Goal: Information Seeking & Learning: Learn about a topic

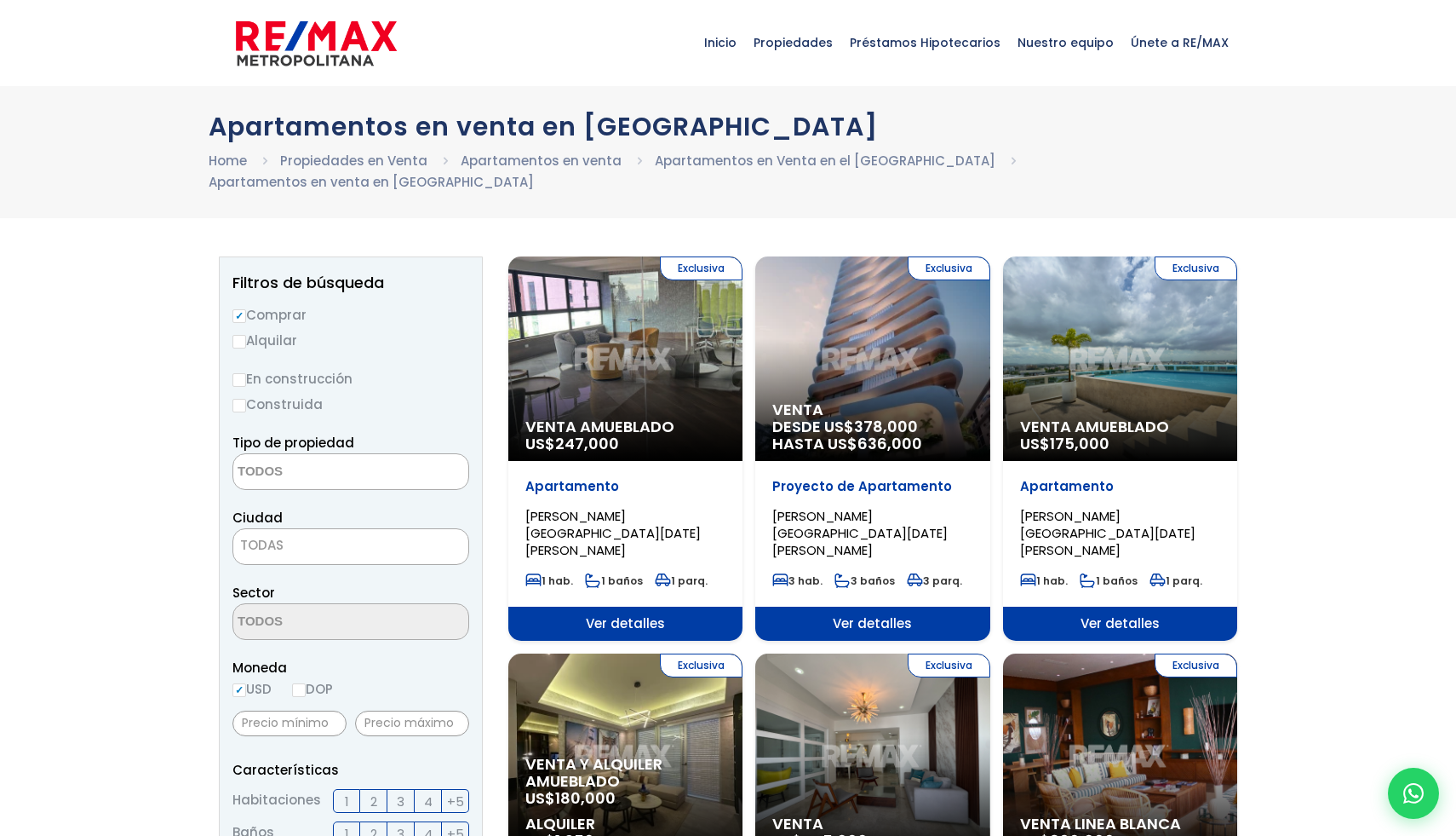
select select
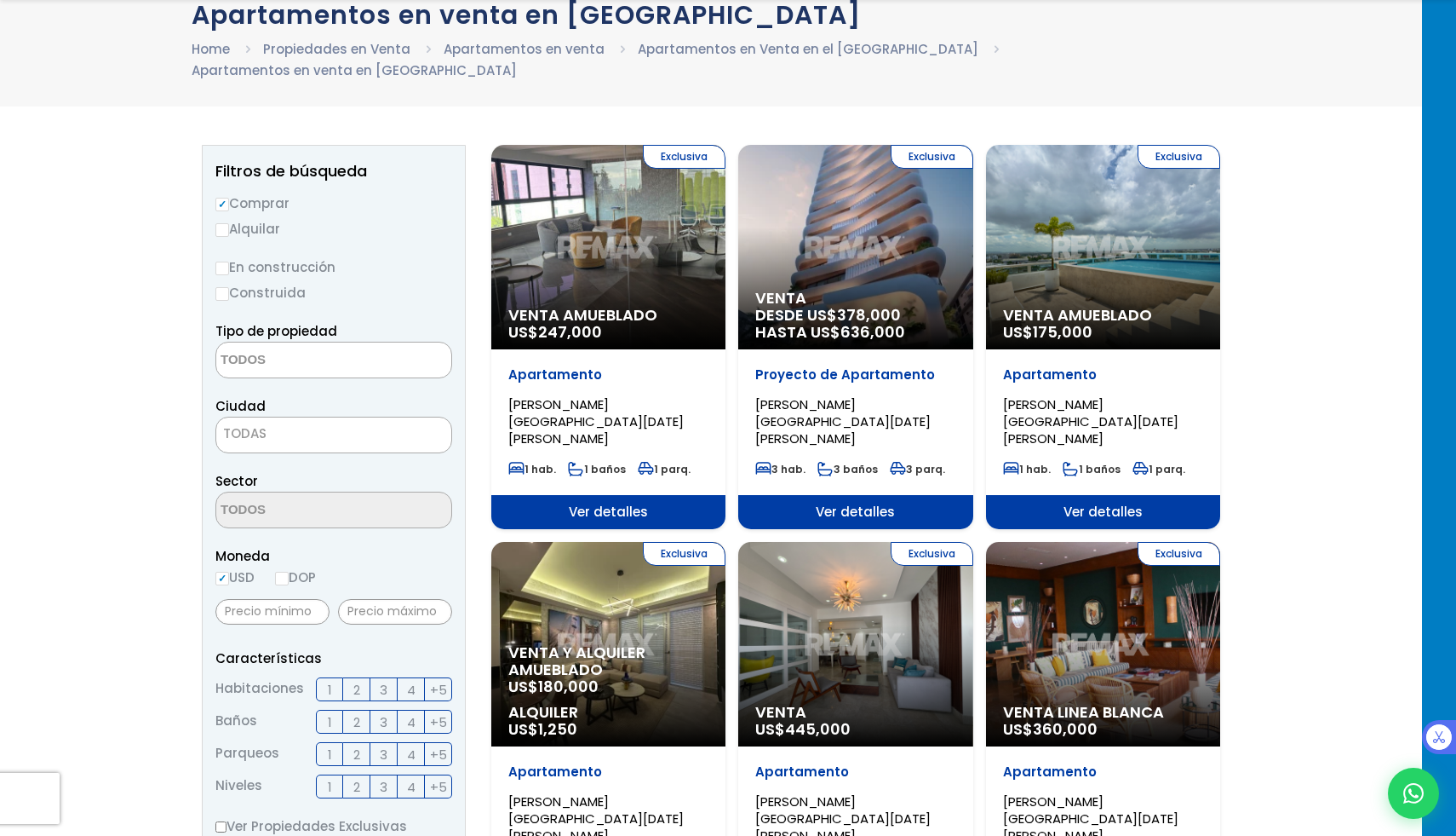
scroll to position [113, 0]
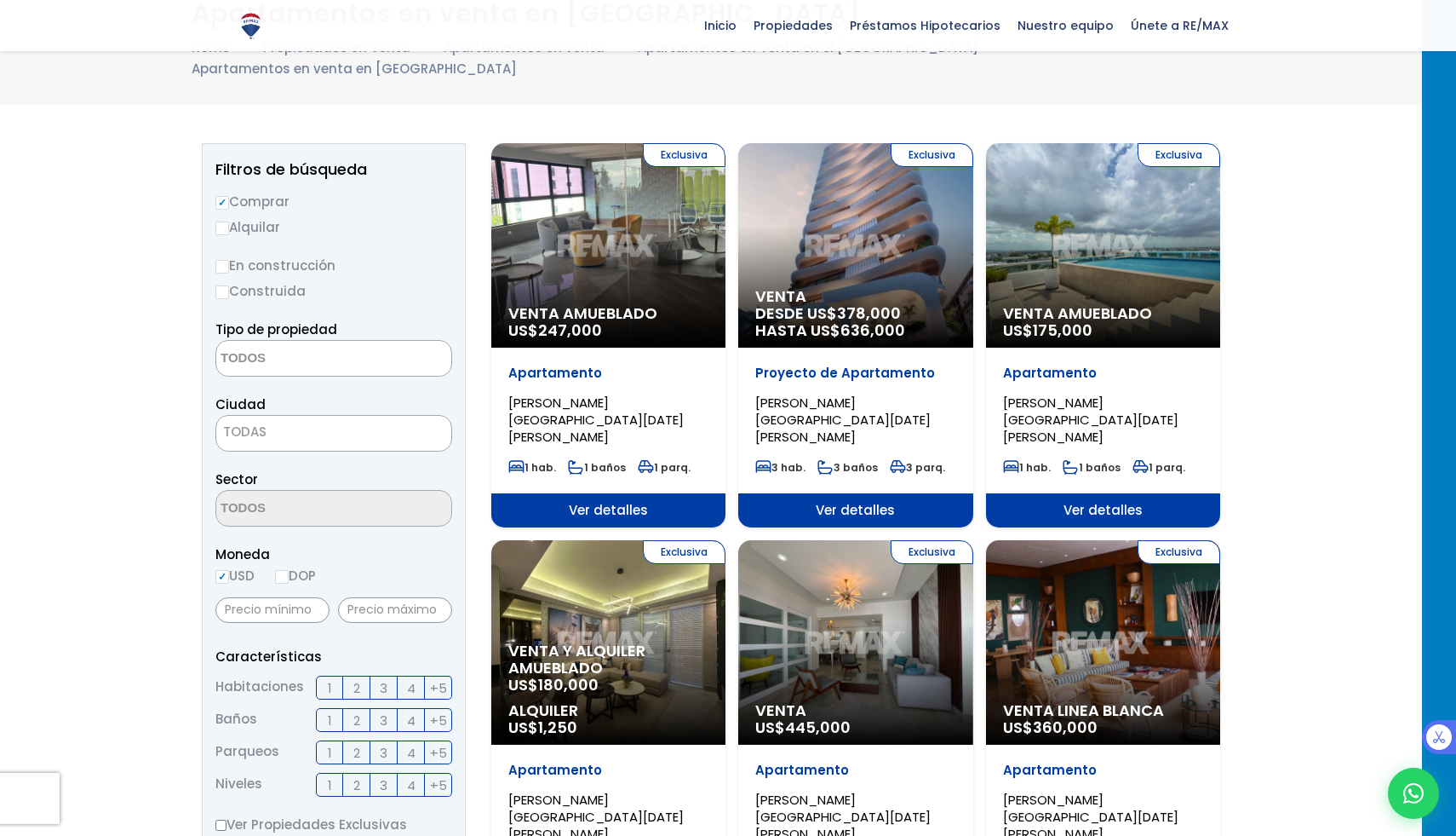
click at [1102, 493] on span "Ver detalles" at bounding box center [1103, 510] width 234 height 34
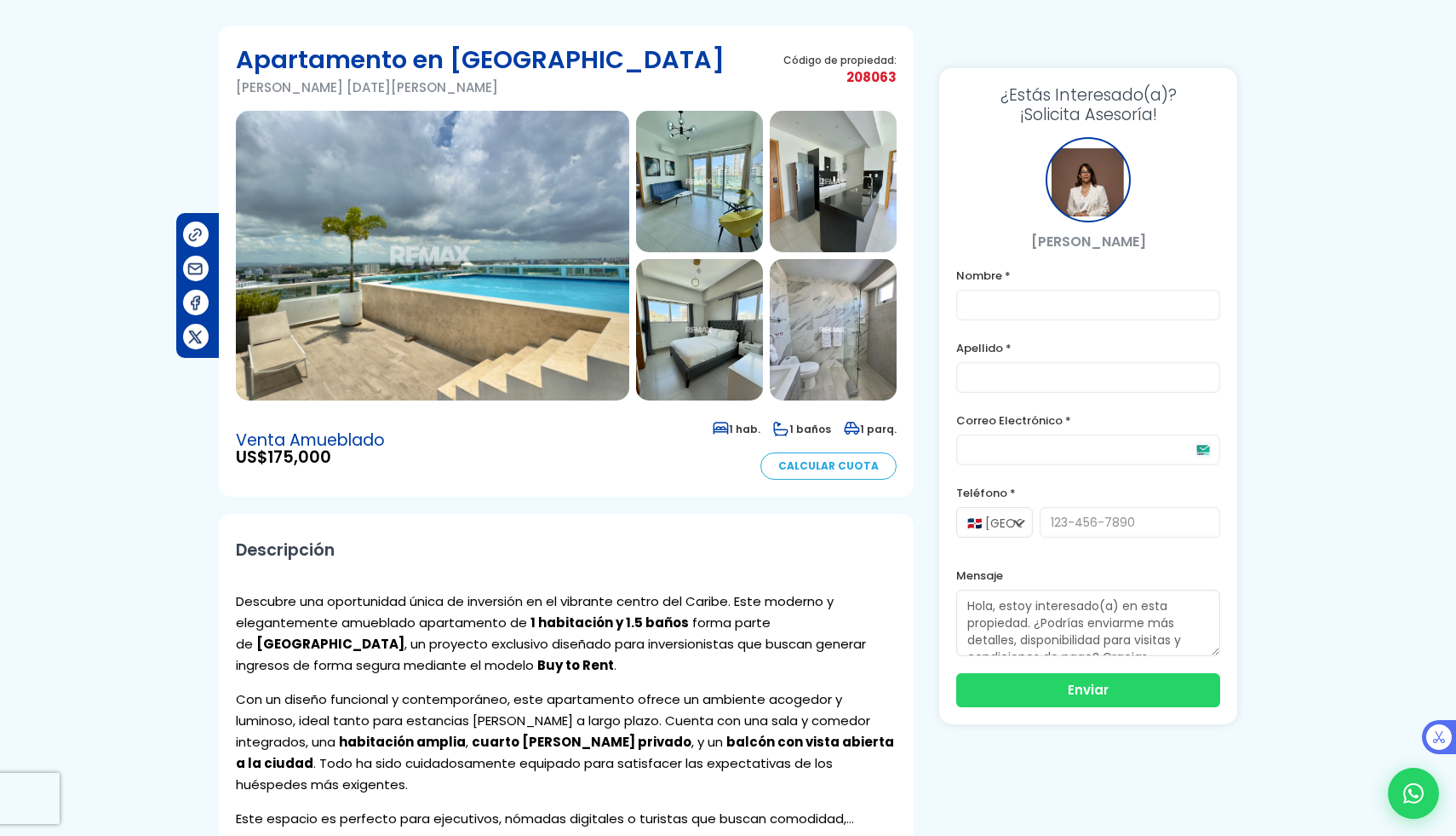
scroll to position [82, 0]
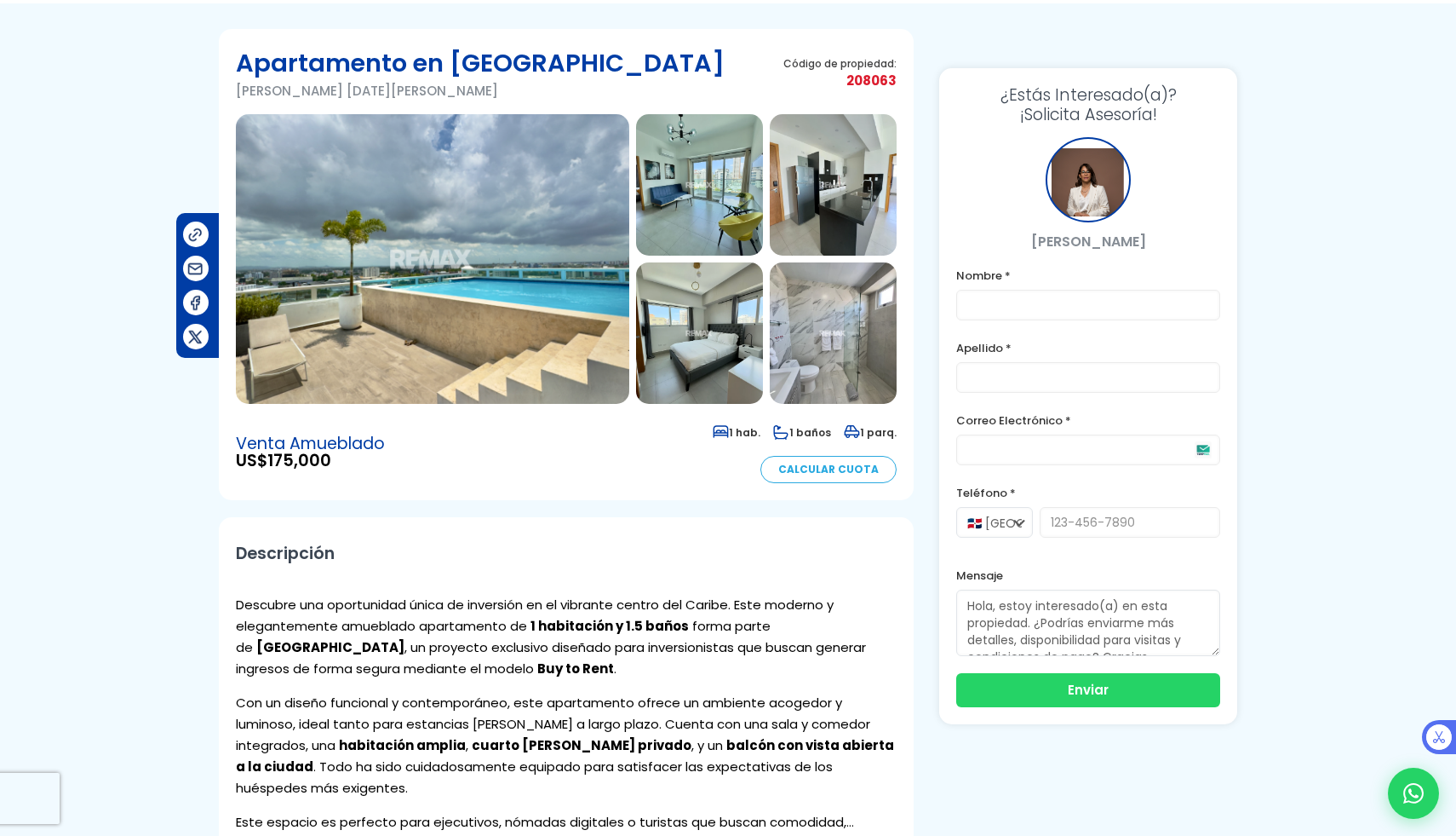
click at [431, 262] on img at bounding box center [432, 259] width 393 height 290
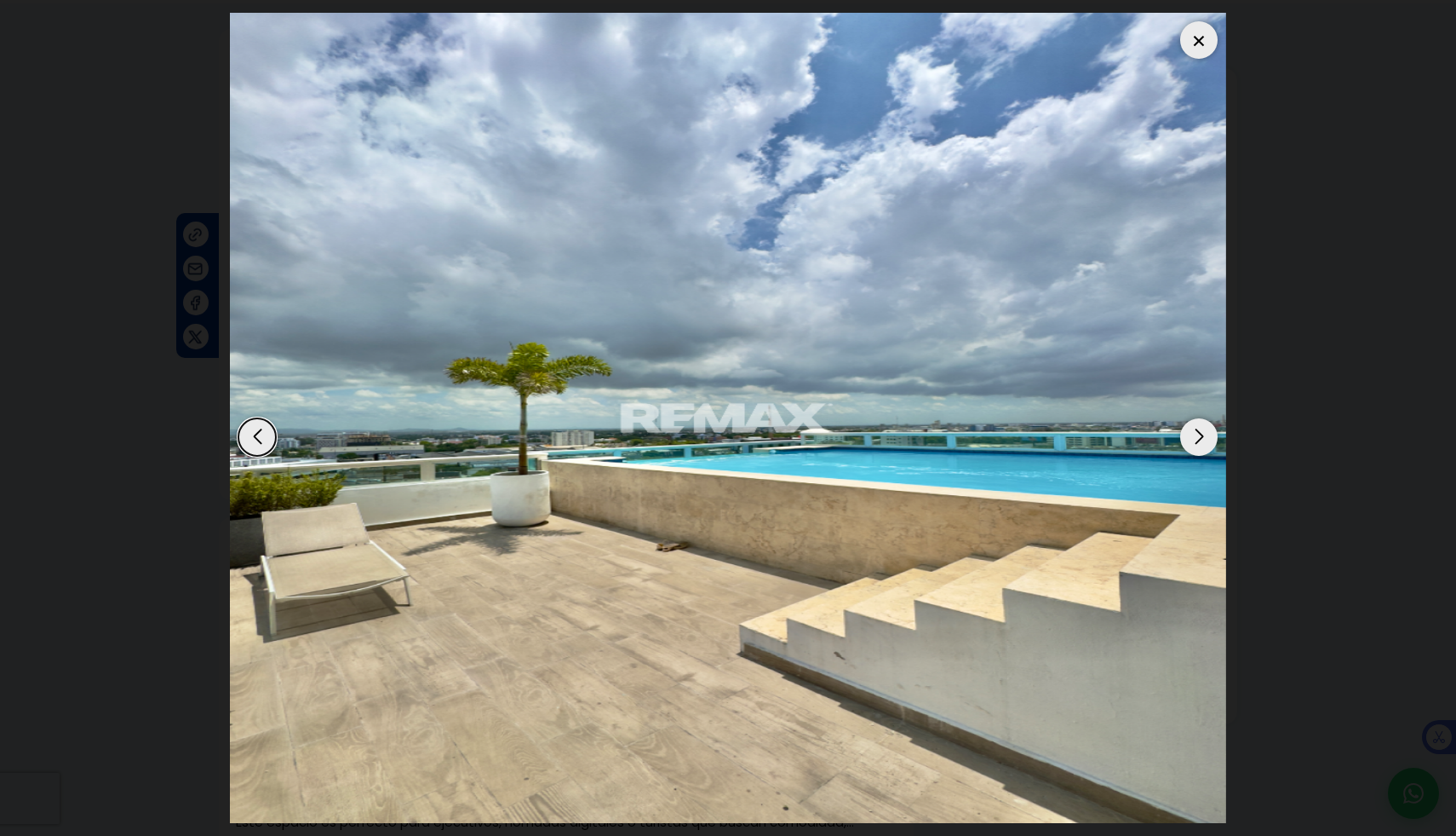
click at [1195, 435] on div "Next slide" at bounding box center [1199, 437] width 37 height 37
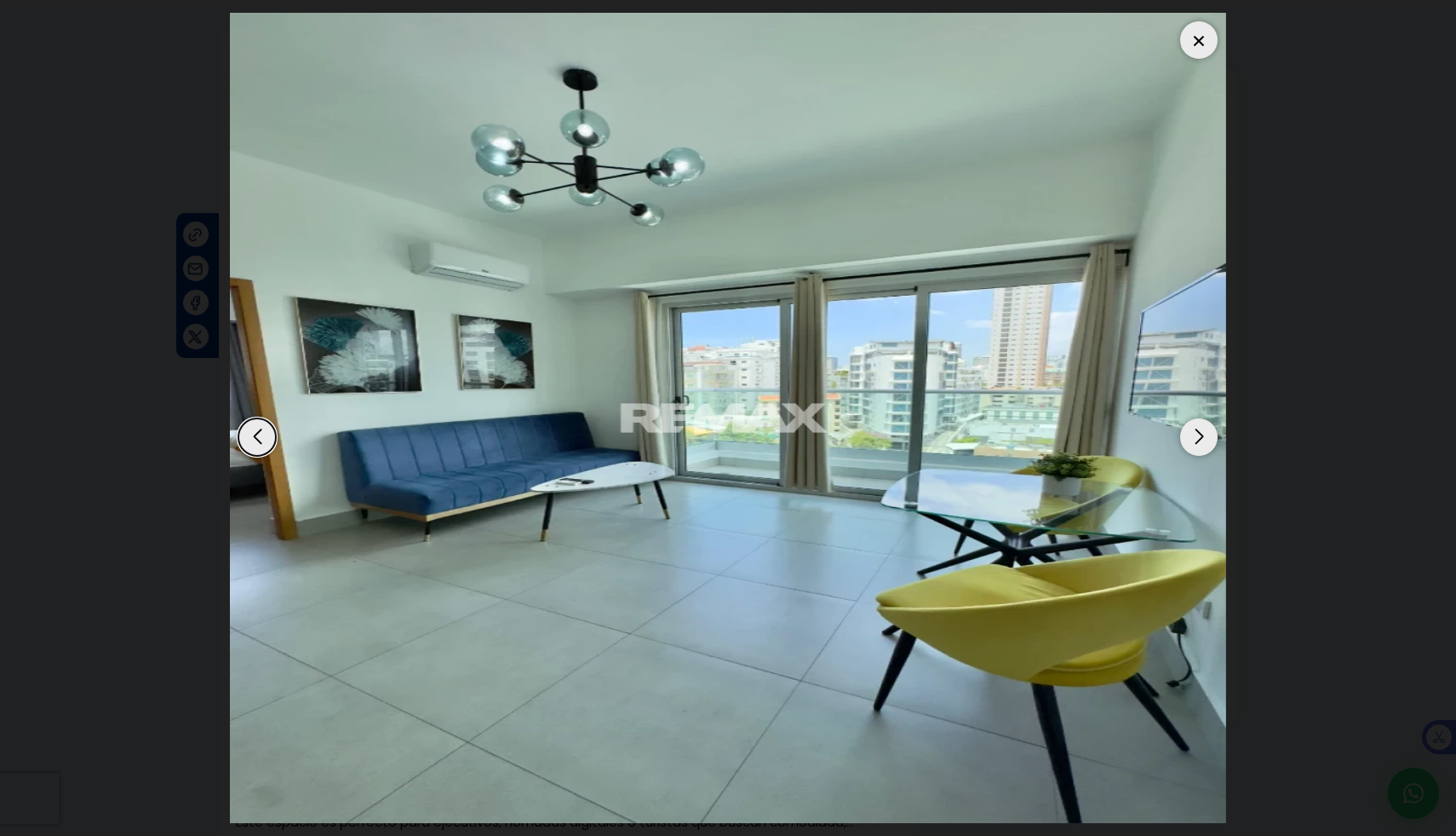
click at [1195, 435] on div "Next slide" at bounding box center [1199, 437] width 37 height 37
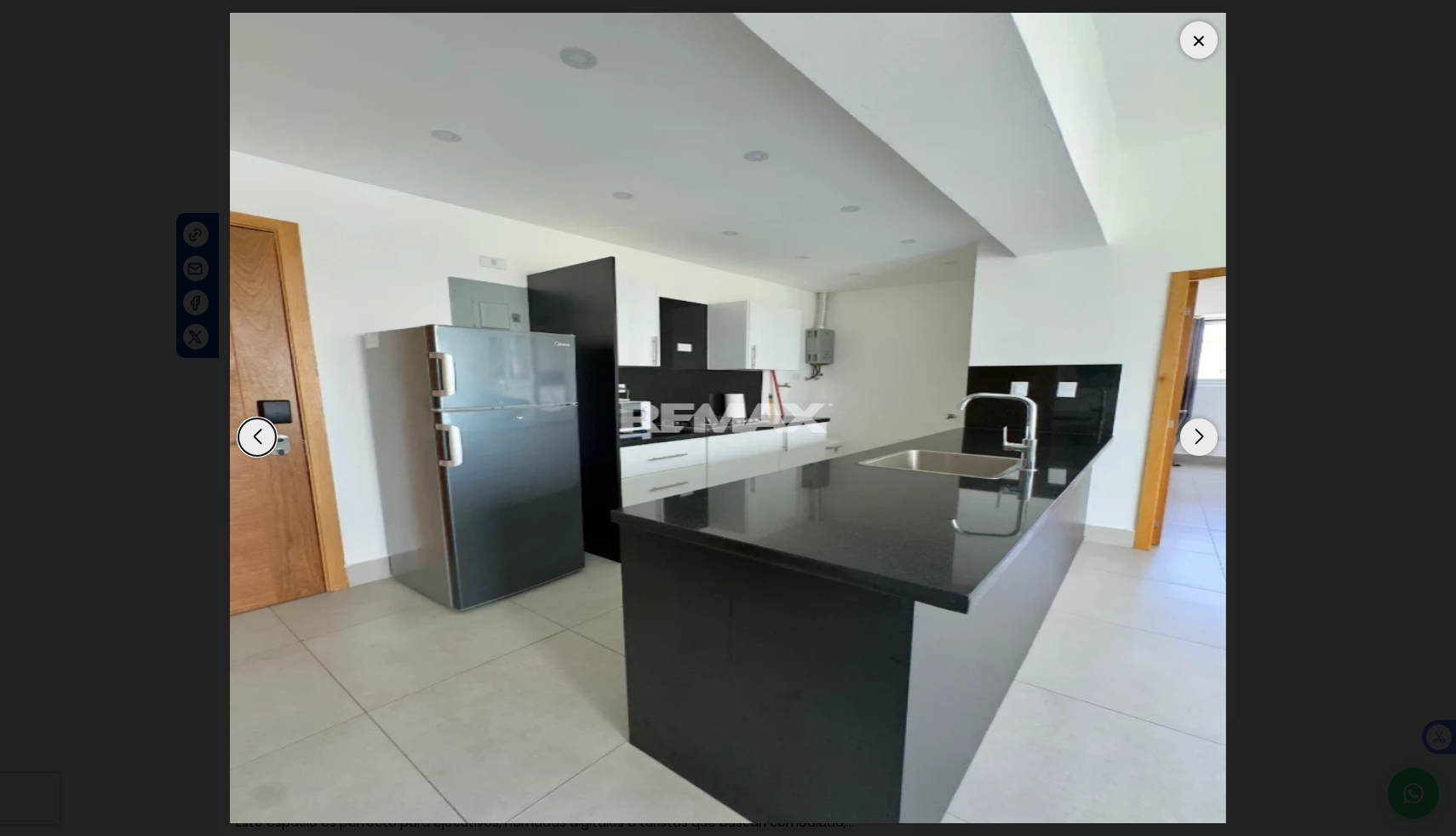
click at [1195, 435] on div "Next slide" at bounding box center [1199, 437] width 37 height 37
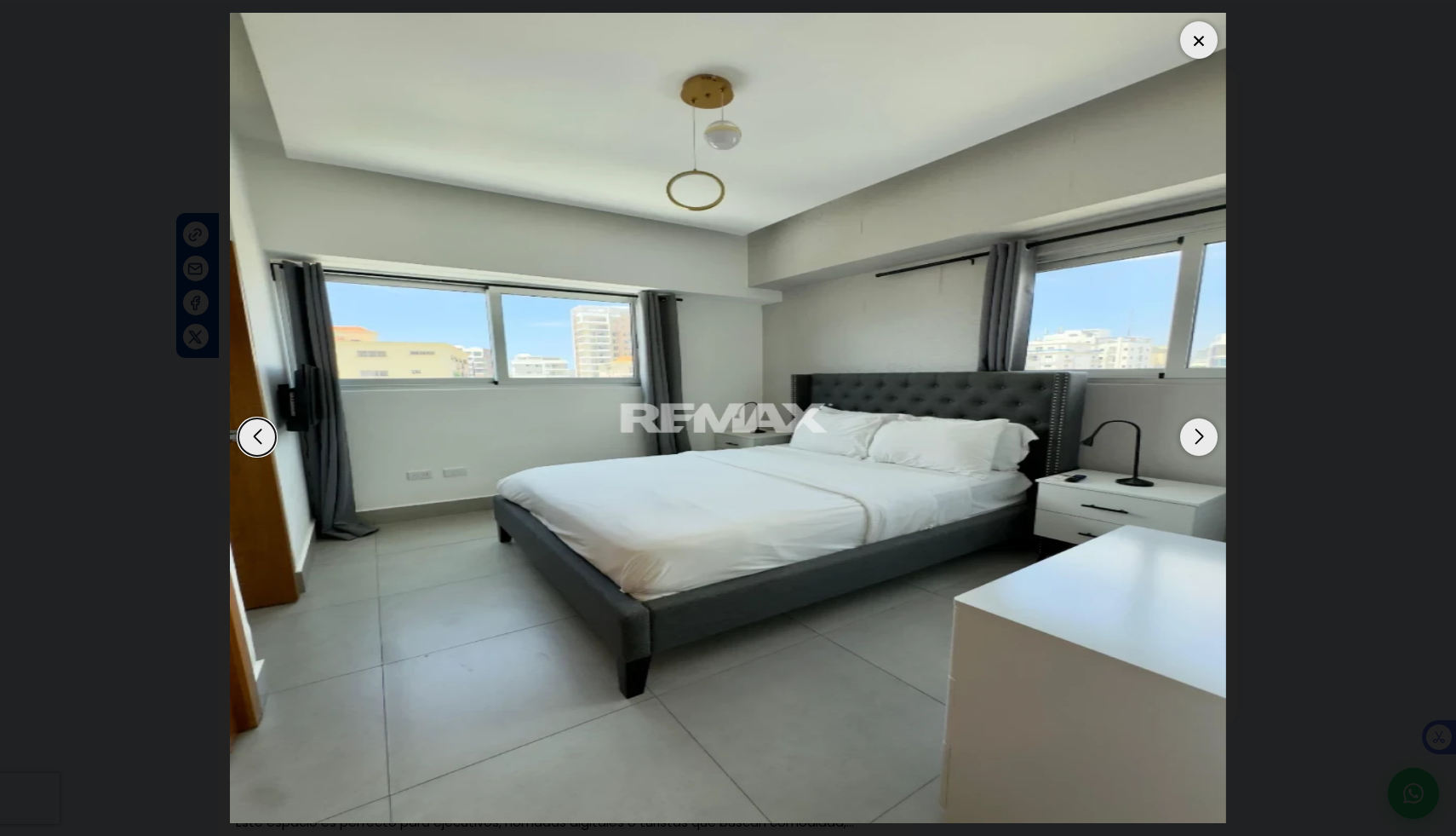
click at [1195, 435] on div "Next slide" at bounding box center [1199, 437] width 37 height 37
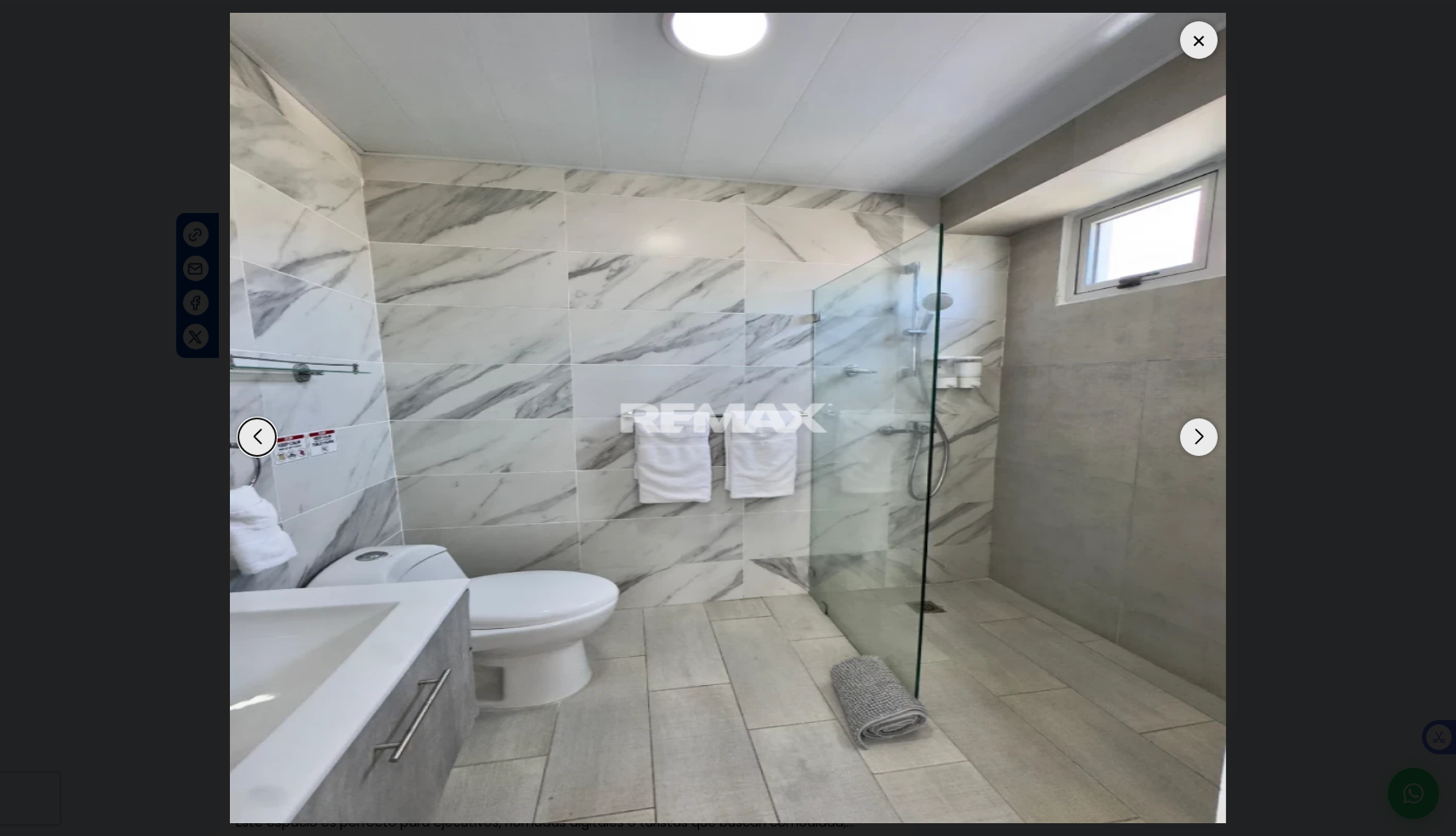
click at [1195, 435] on div "Next slide" at bounding box center [1199, 437] width 37 height 37
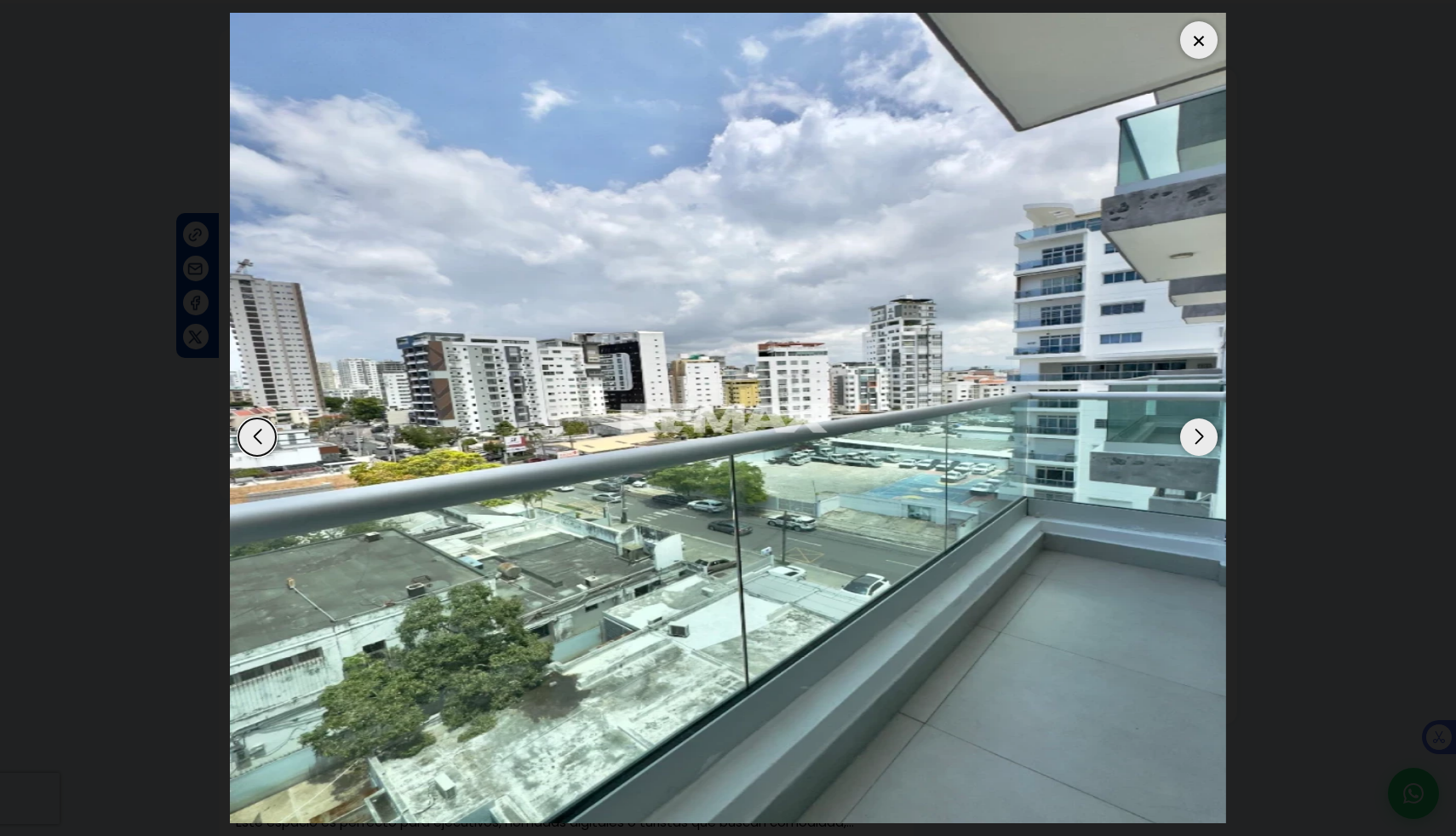
click at [1195, 435] on div "Next slide" at bounding box center [1199, 437] width 37 height 37
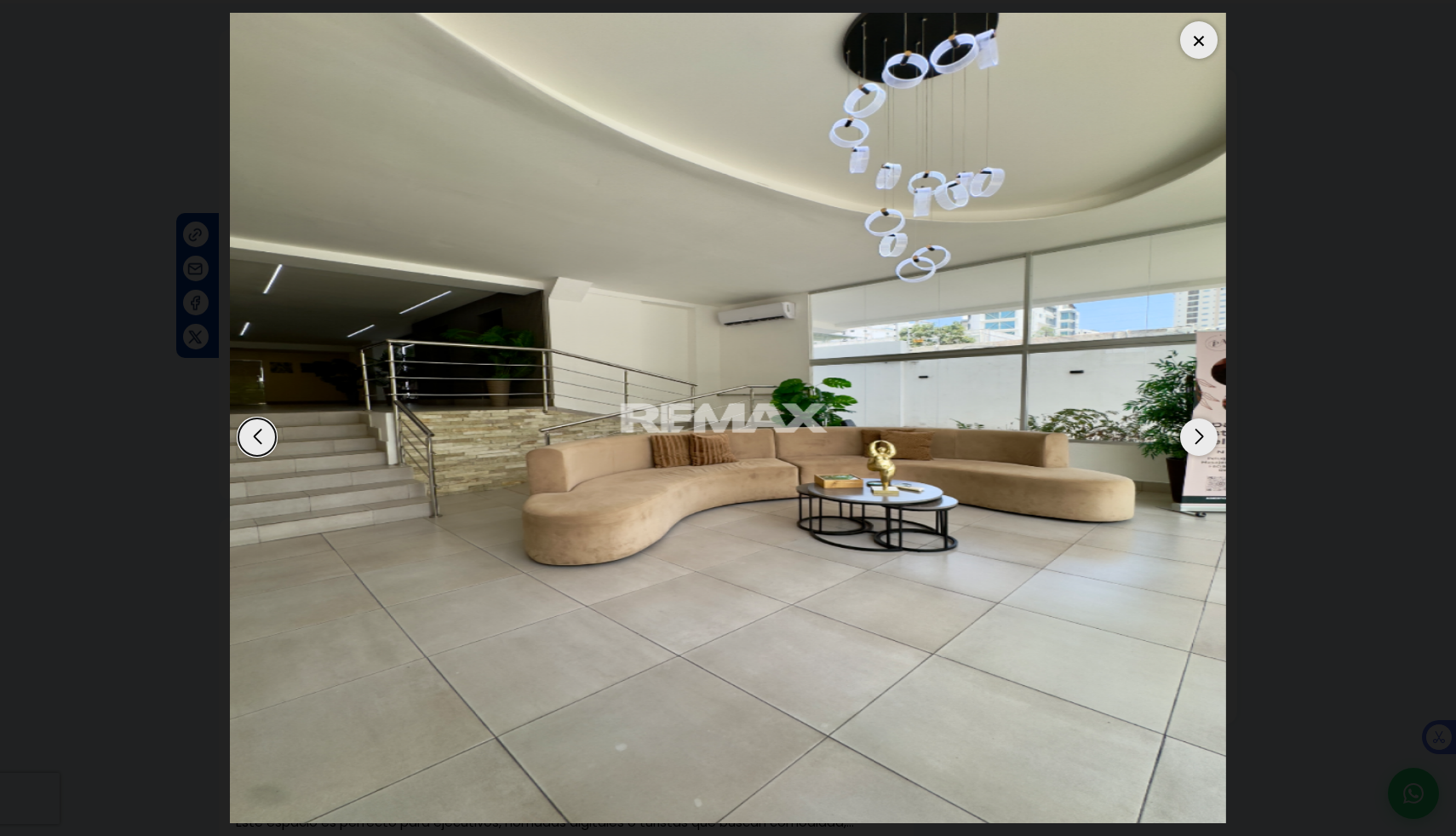
click at [1195, 435] on div "Next slide" at bounding box center [1199, 437] width 37 height 37
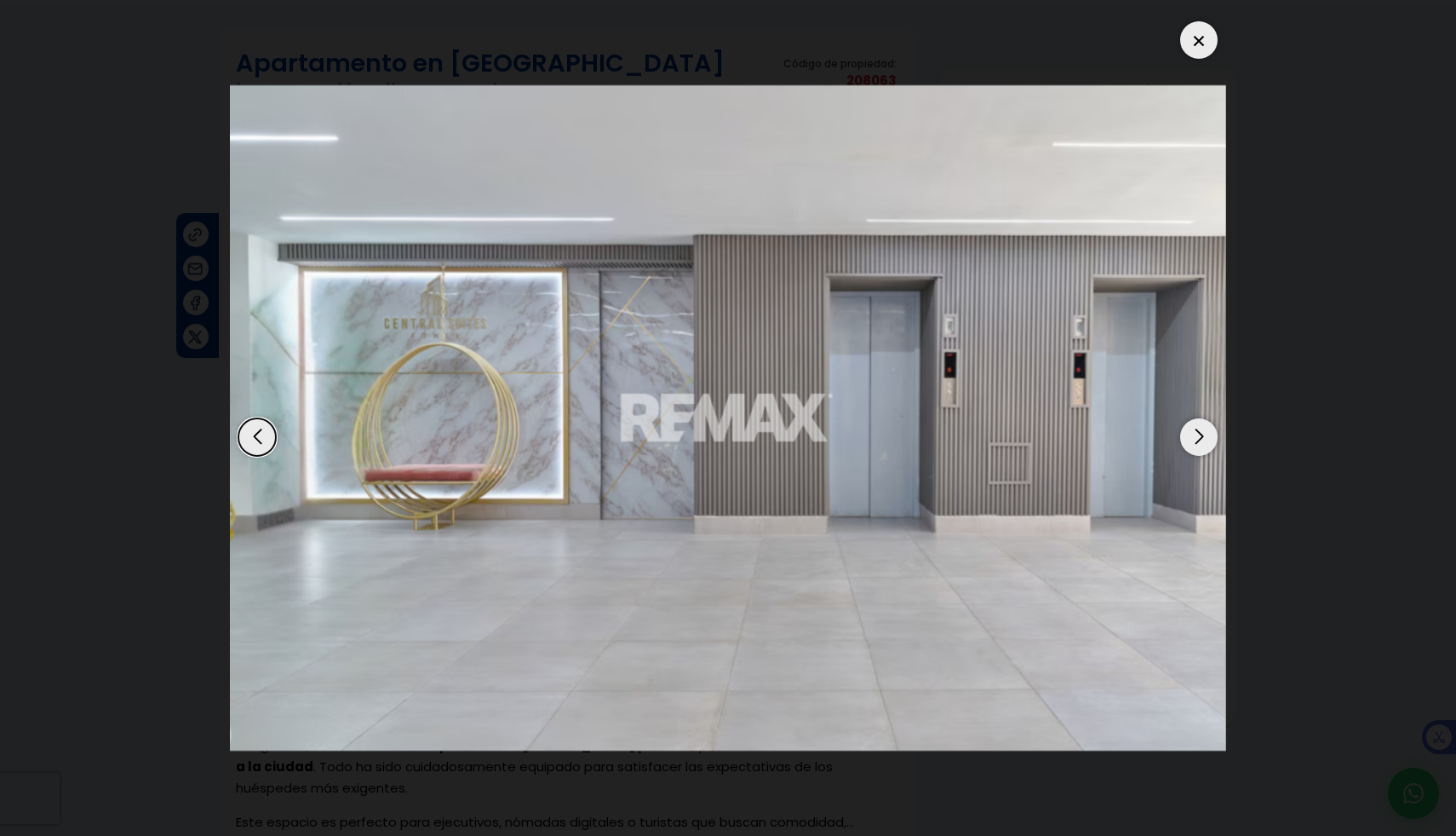
click at [1195, 435] on div "Next slide" at bounding box center [1199, 437] width 37 height 37
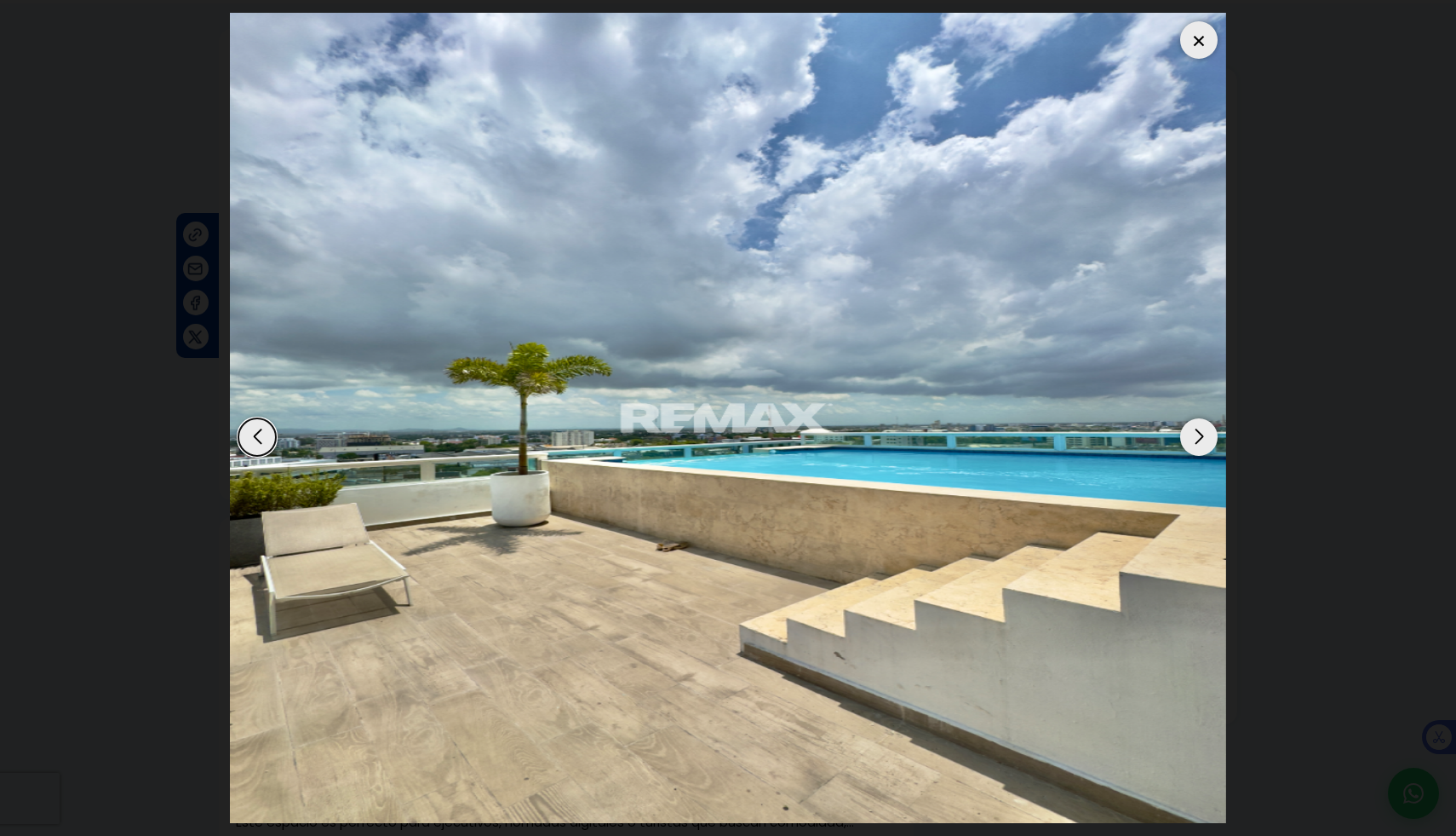
click at [1195, 435] on div "Next slide" at bounding box center [1199, 437] width 37 height 37
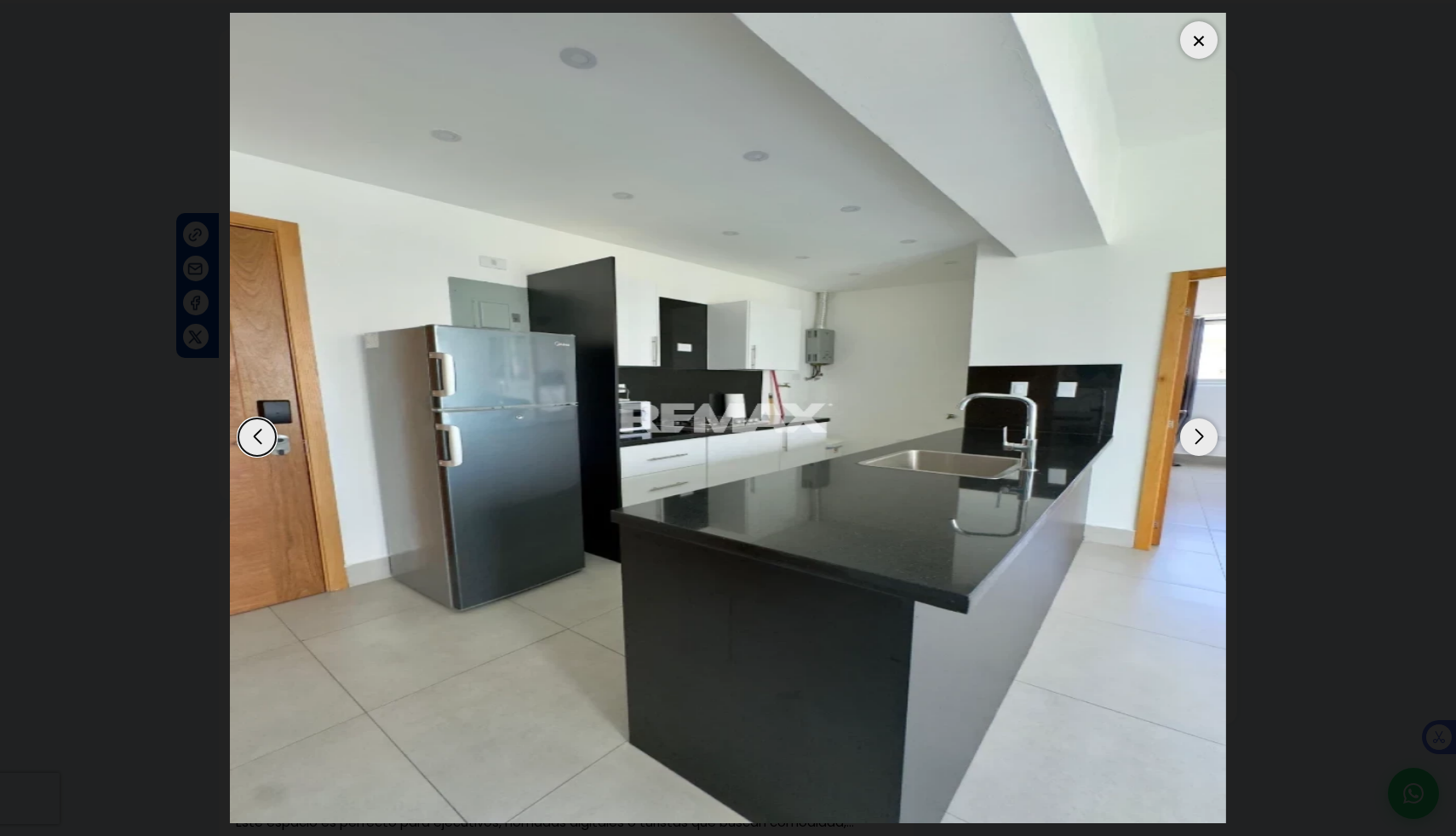
click at [1200, 35] on div at bounding box center [1199, 40] width 37 height 37
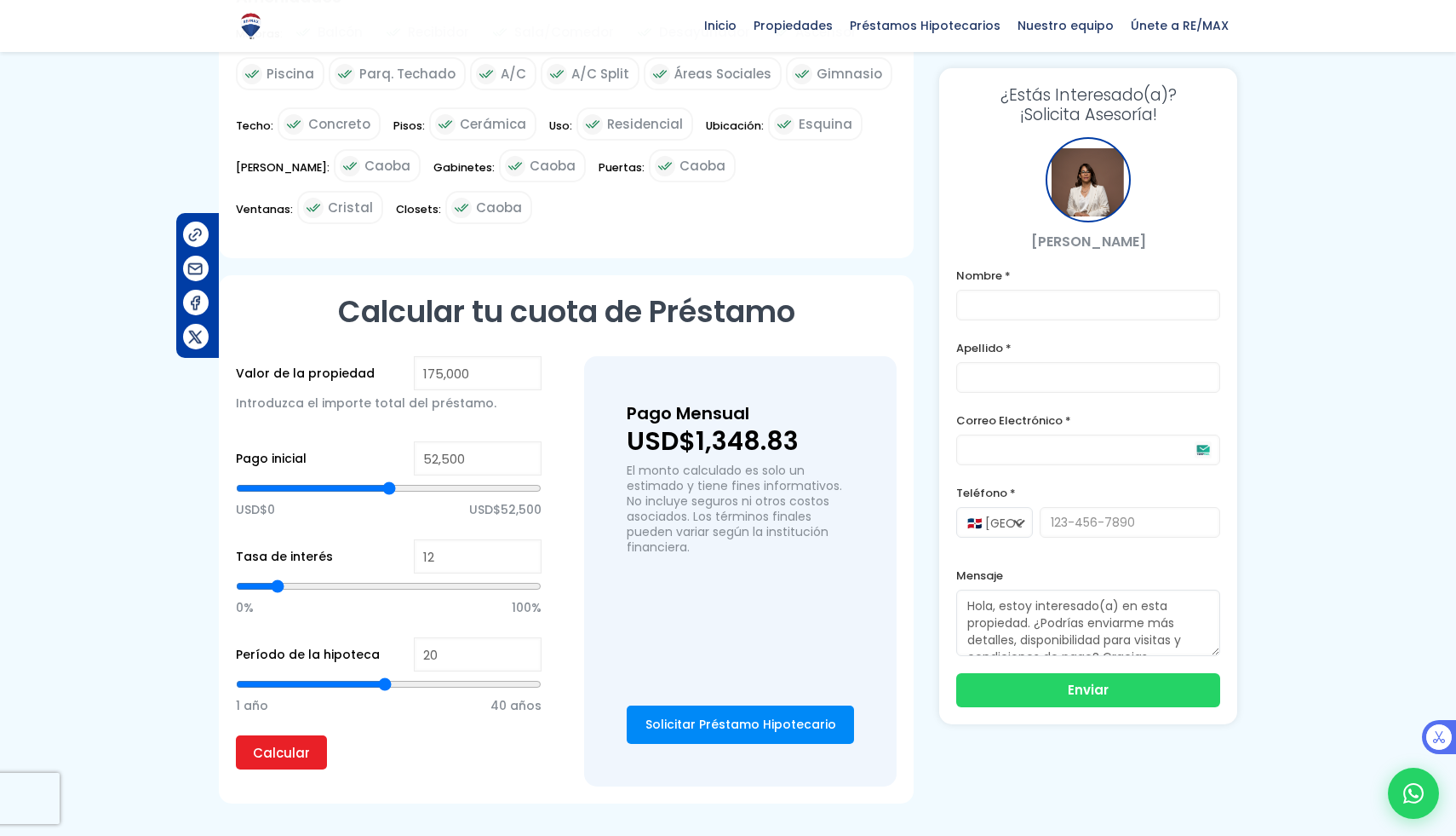
scroll to position [1009, 0]
click at [473, 447] on input "52,500" at bounding box center [478, 457] width 128 height 34
type input "5,250"
type input "5250"
type input "525"
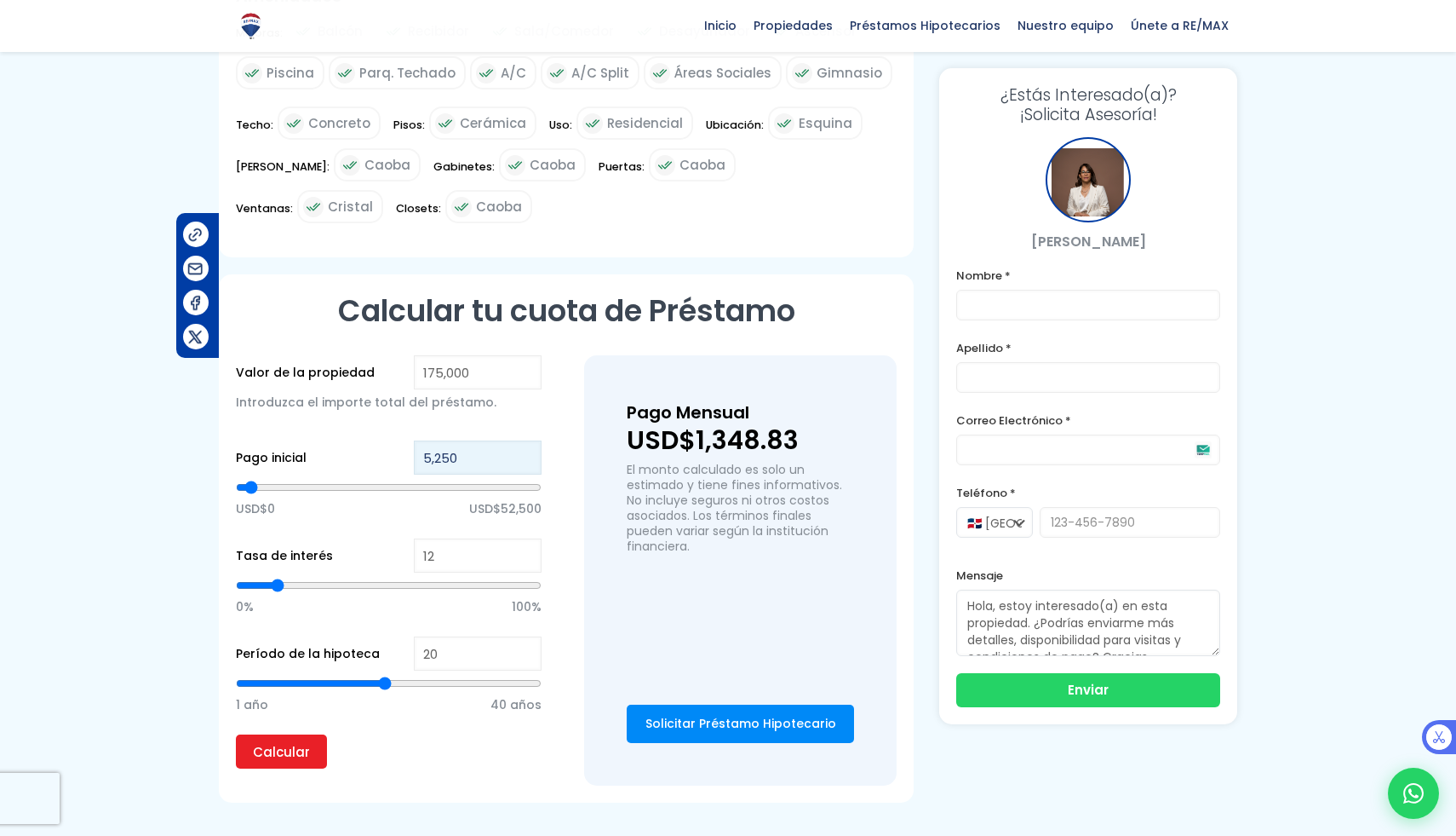
type input "525"
type input "52"
type input "5"
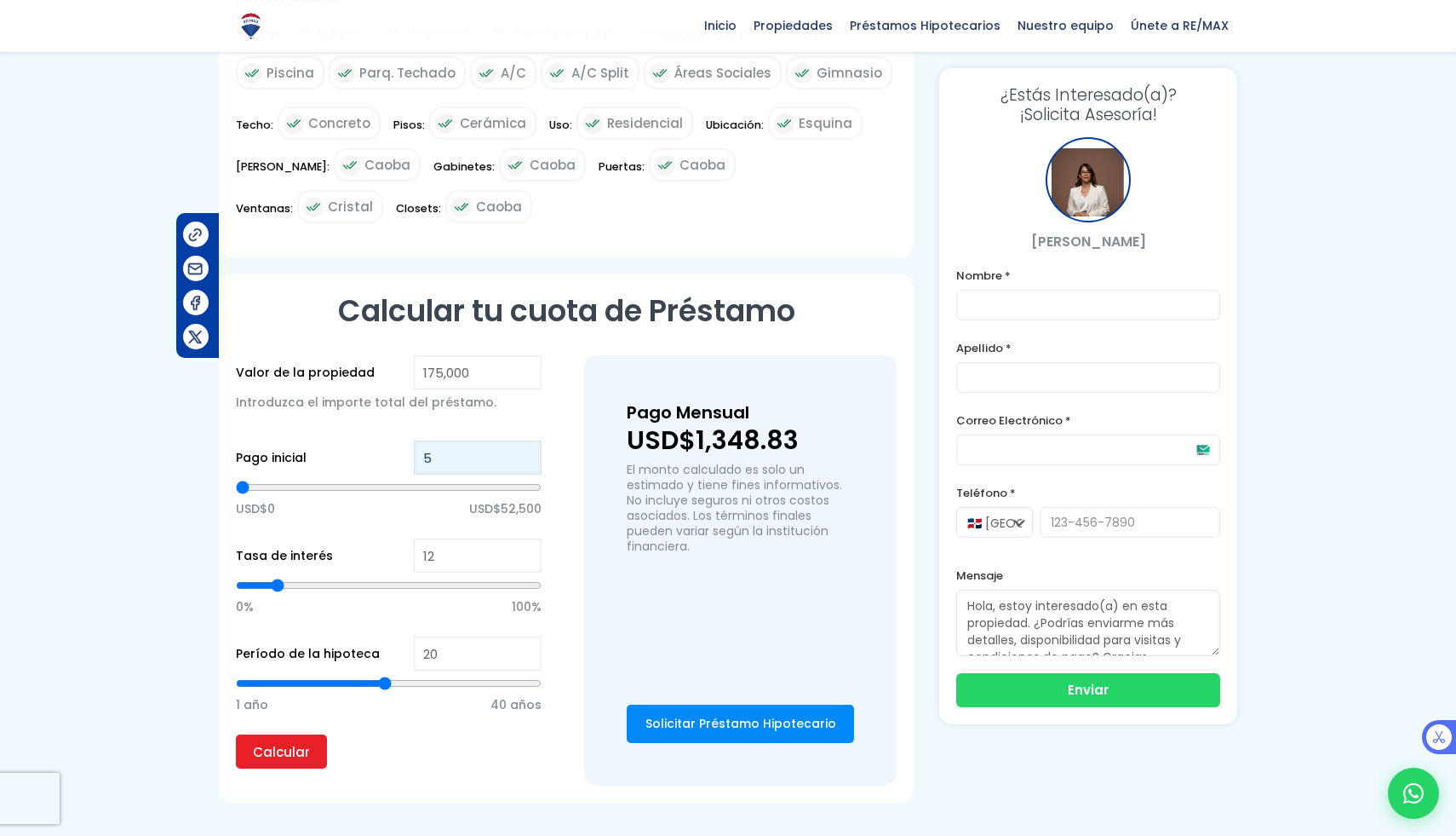
type input "0"
type input "2"
type input "20"
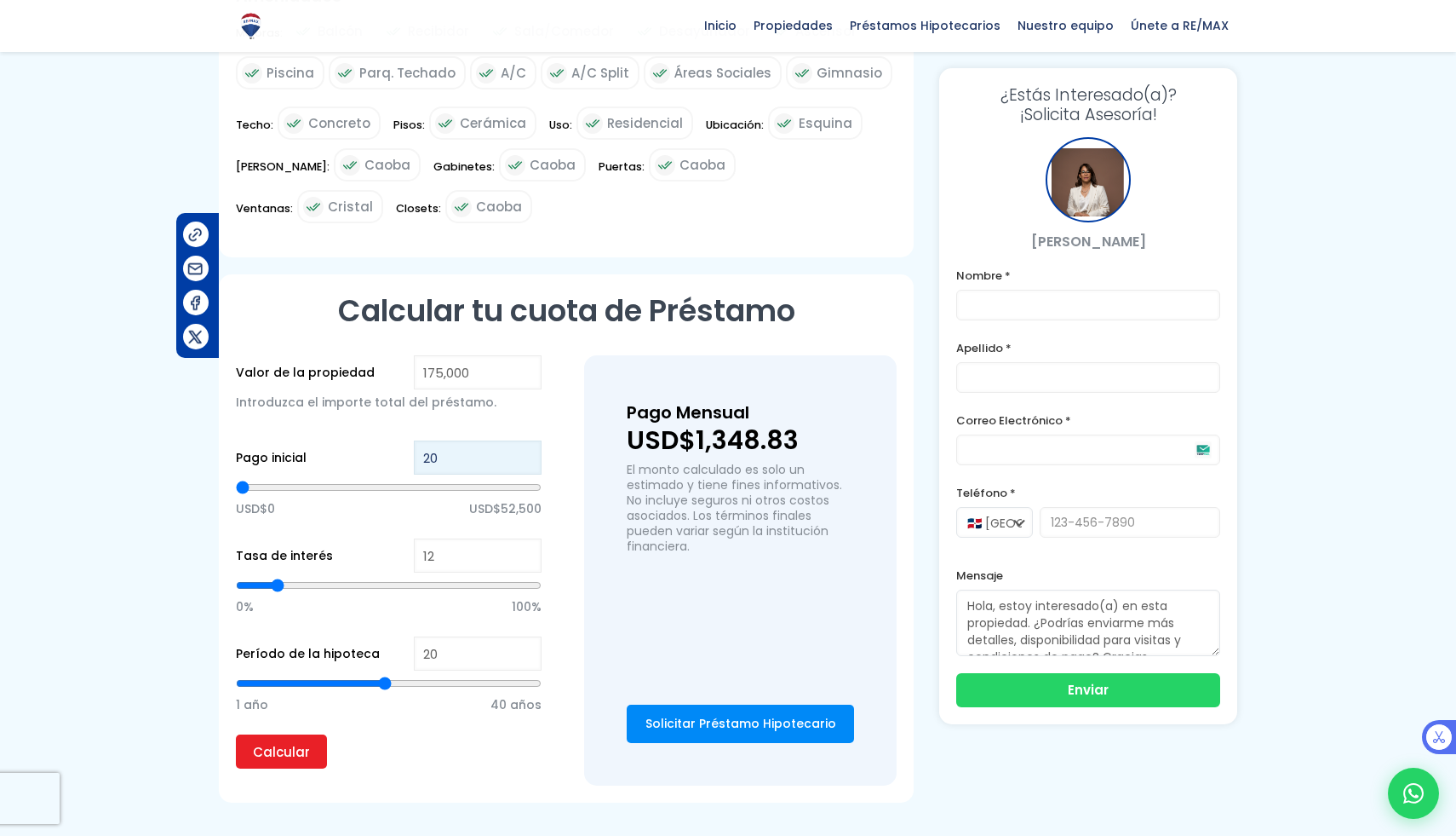
type input "20"
type input "200"
type input "2,000"
type input "2000"
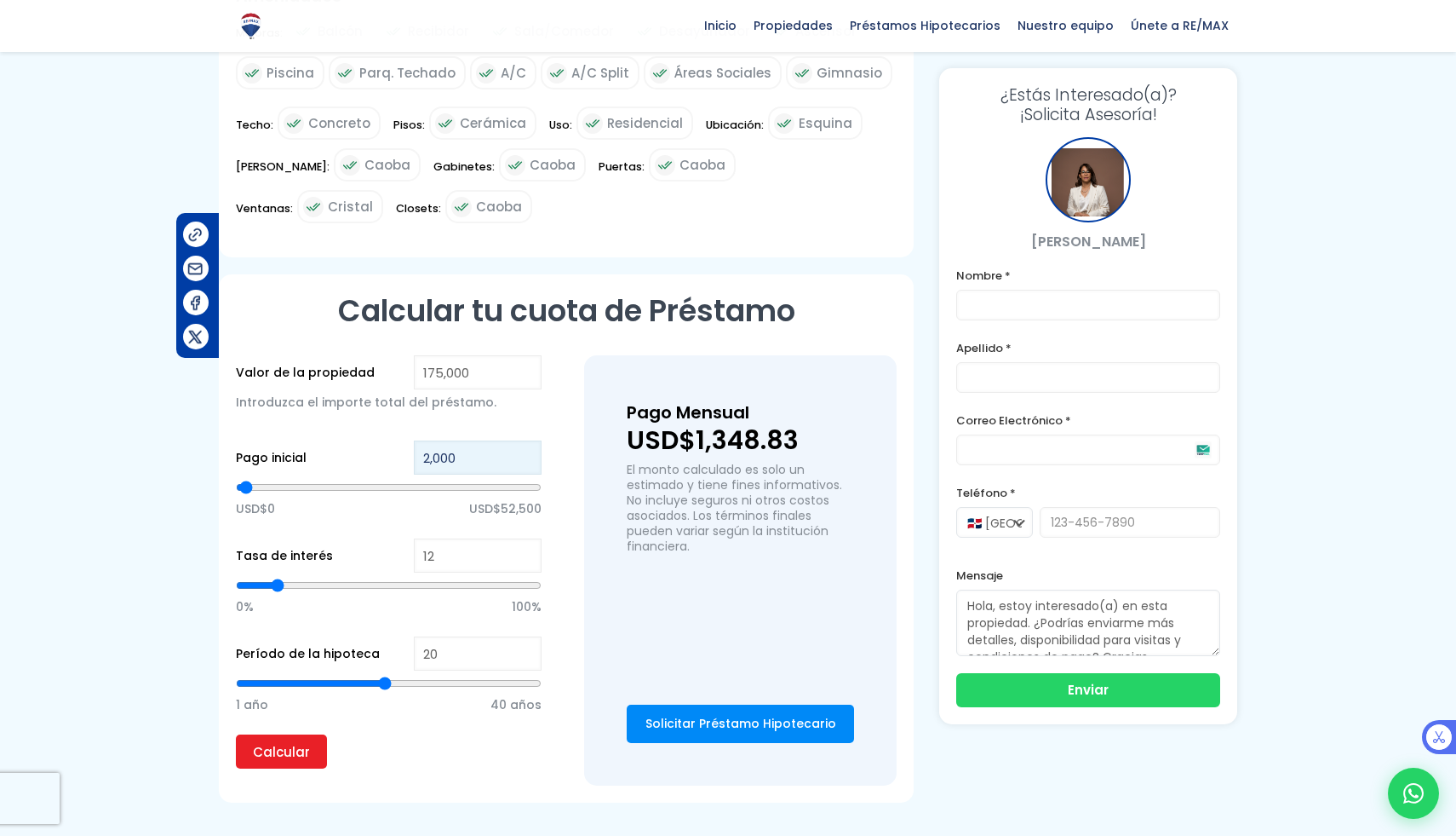
type input "20,000"
type input "20000"
type input "20,000"
click at [468, 560] on input "12" at bounding box center [478, 555] width 128 height 34
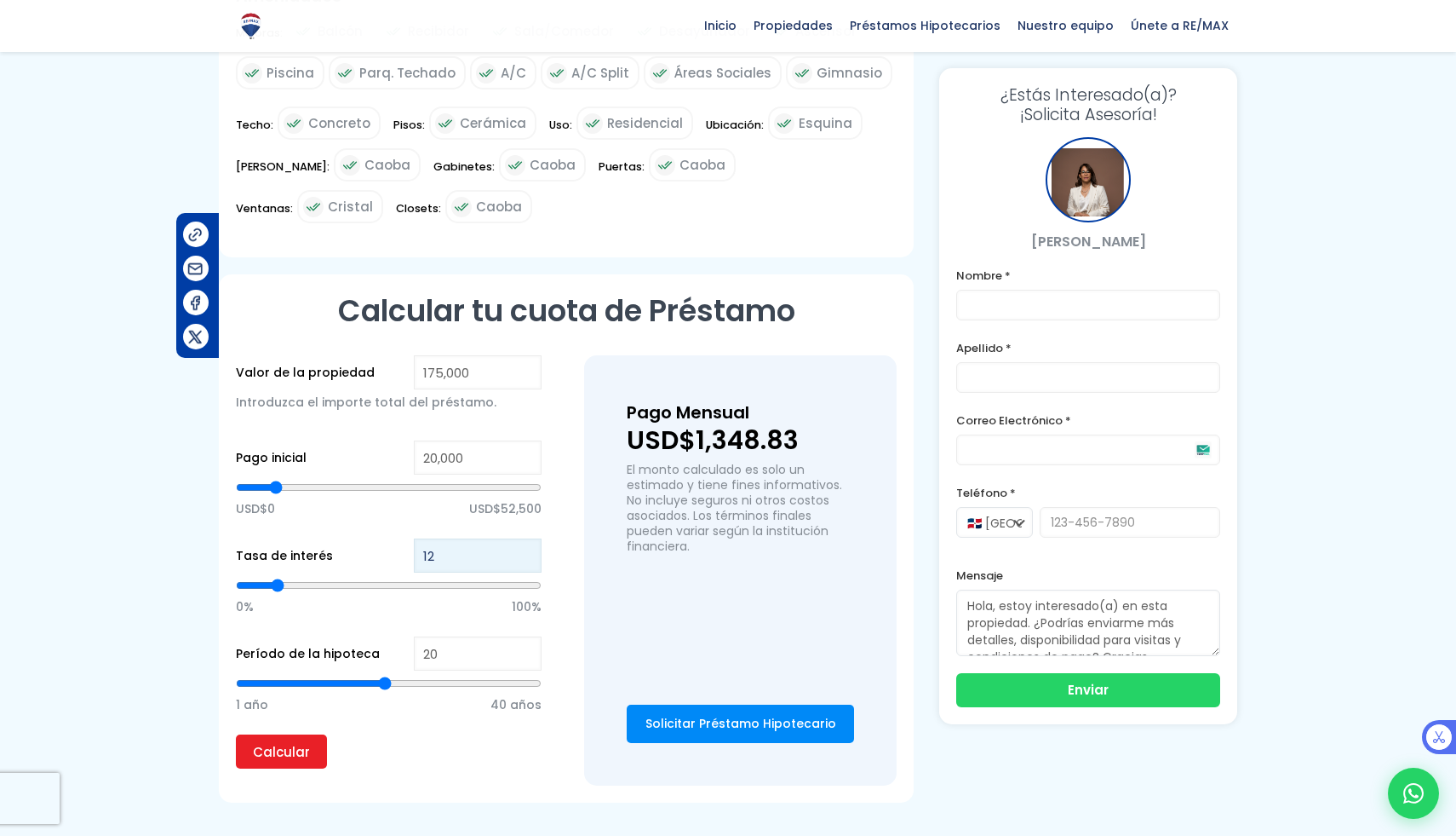
type input "1"
type input "50"
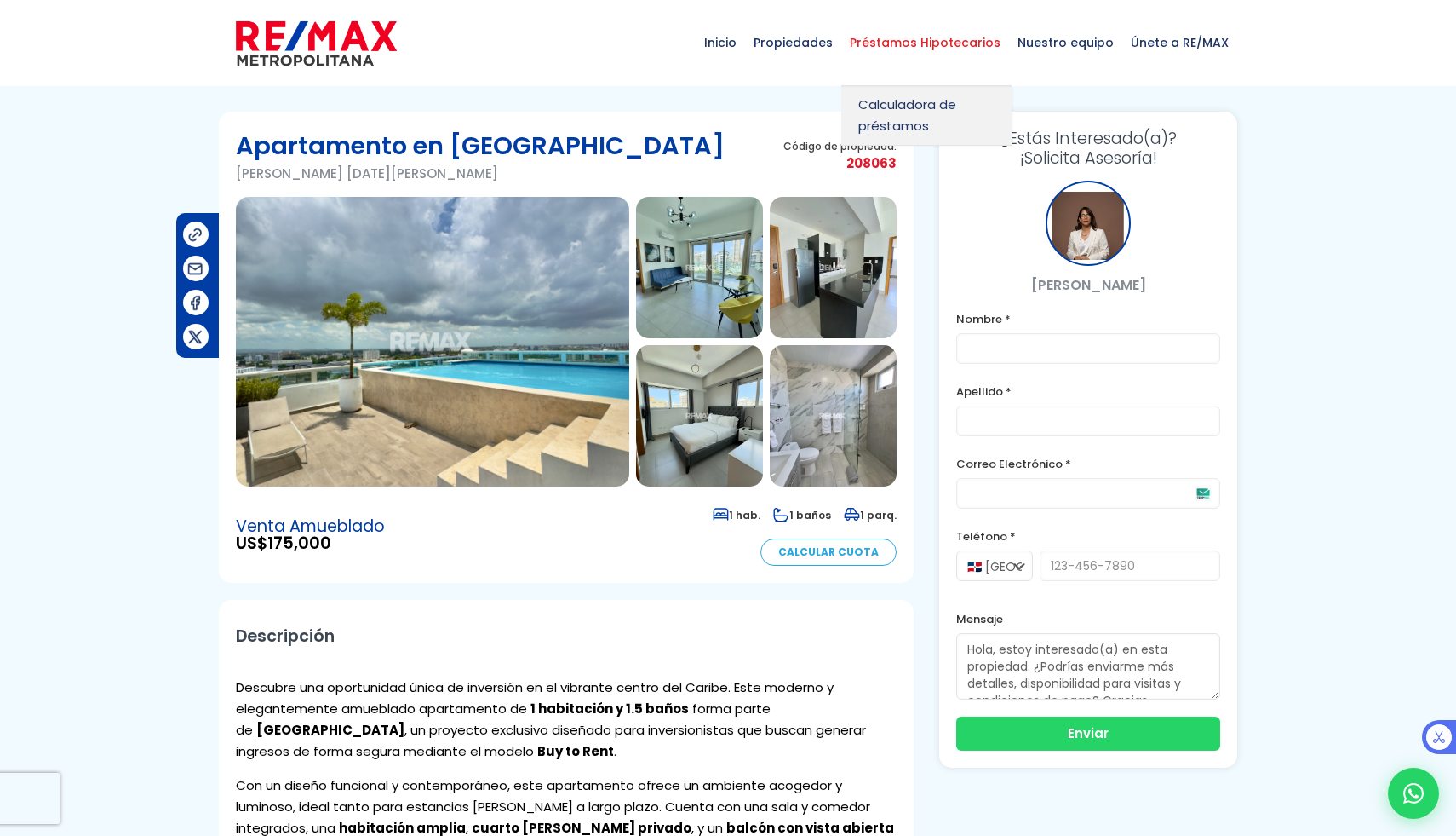
click at [961, 31] on span "Préstamos Hipotecarios" at bounding box center [924, 43] width 167 height 51
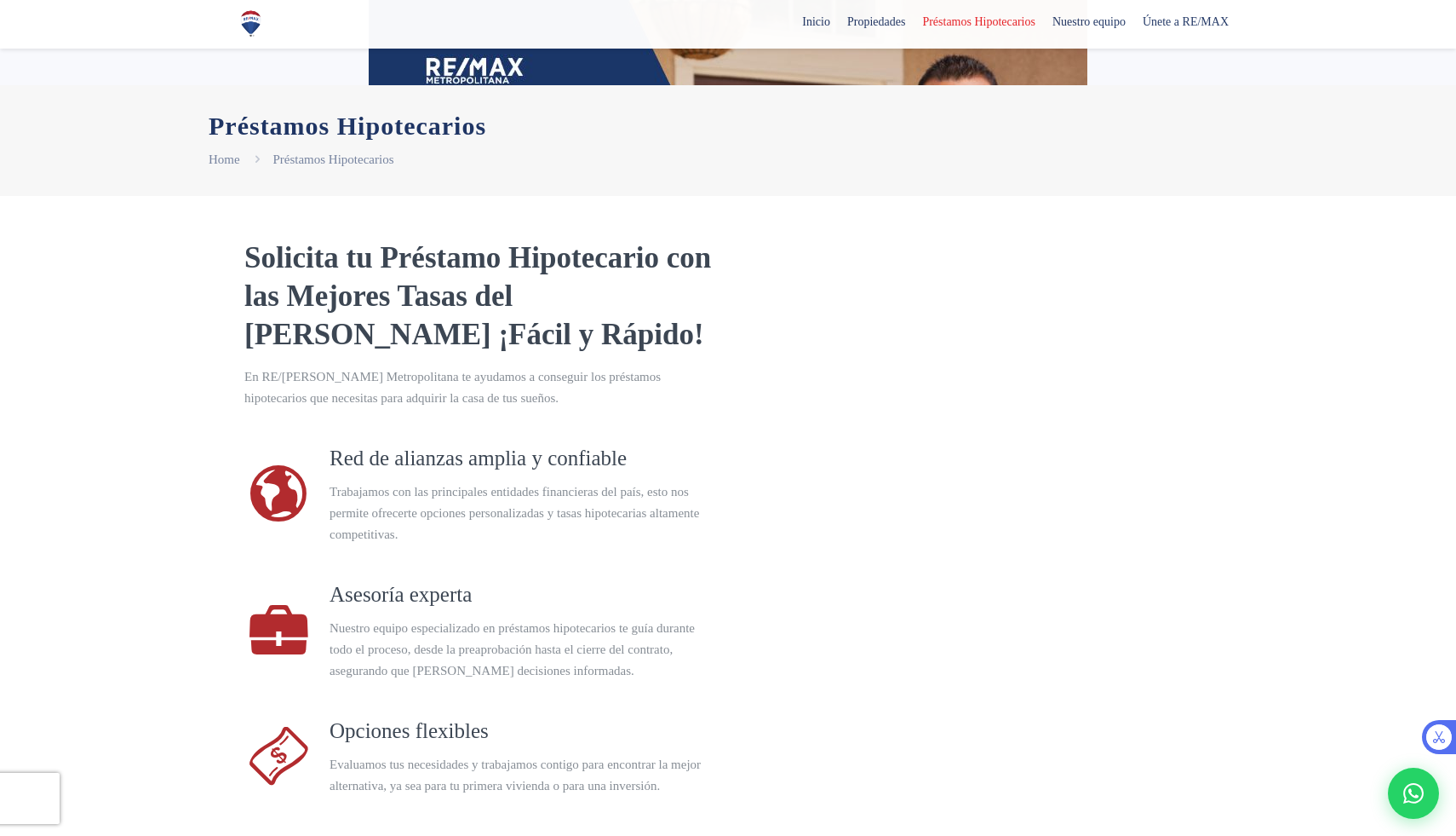
select select "US"
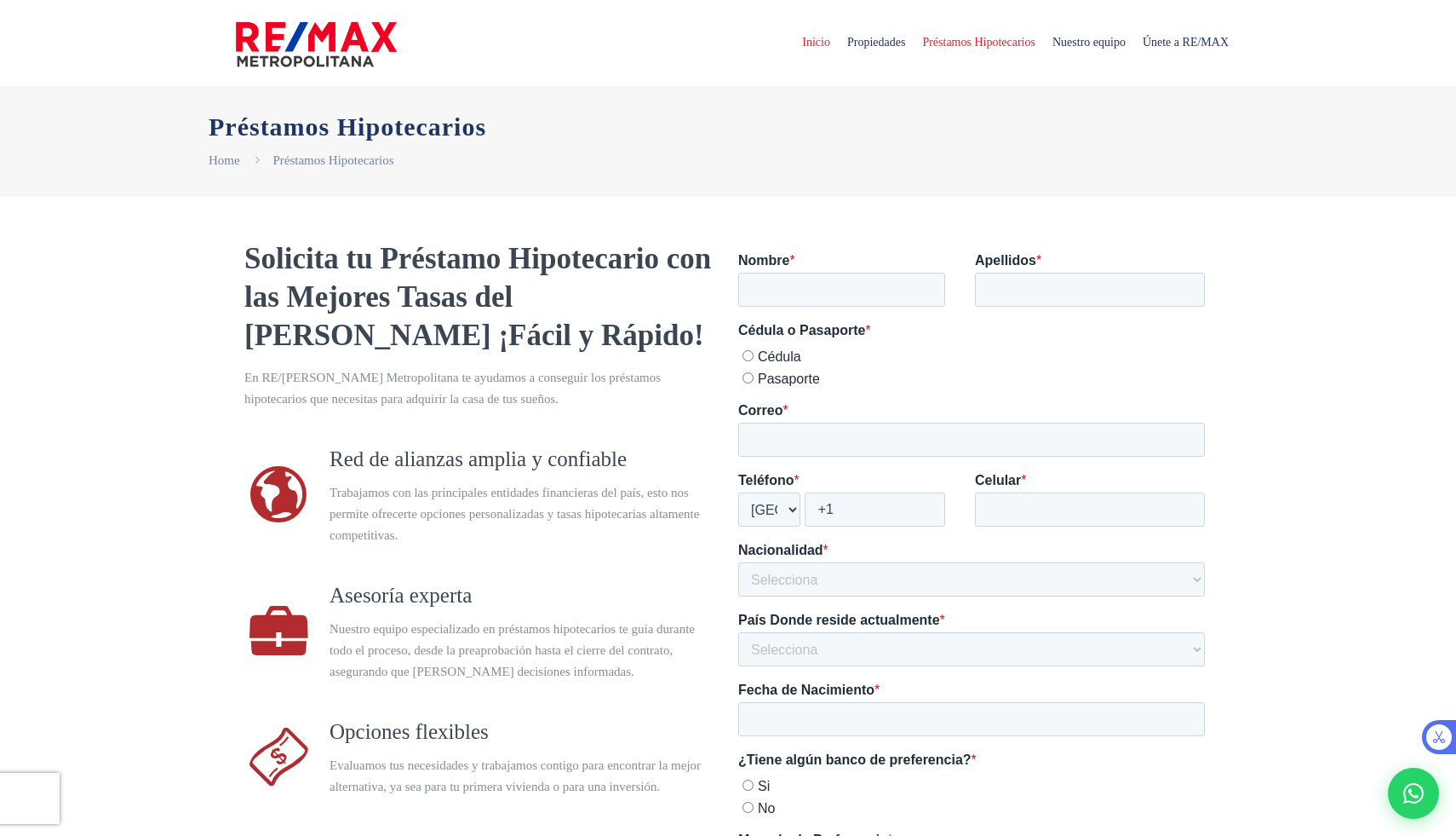
click at [793, 39] on span "Inicio" at bounding box center [815, 43] width 45 height 51
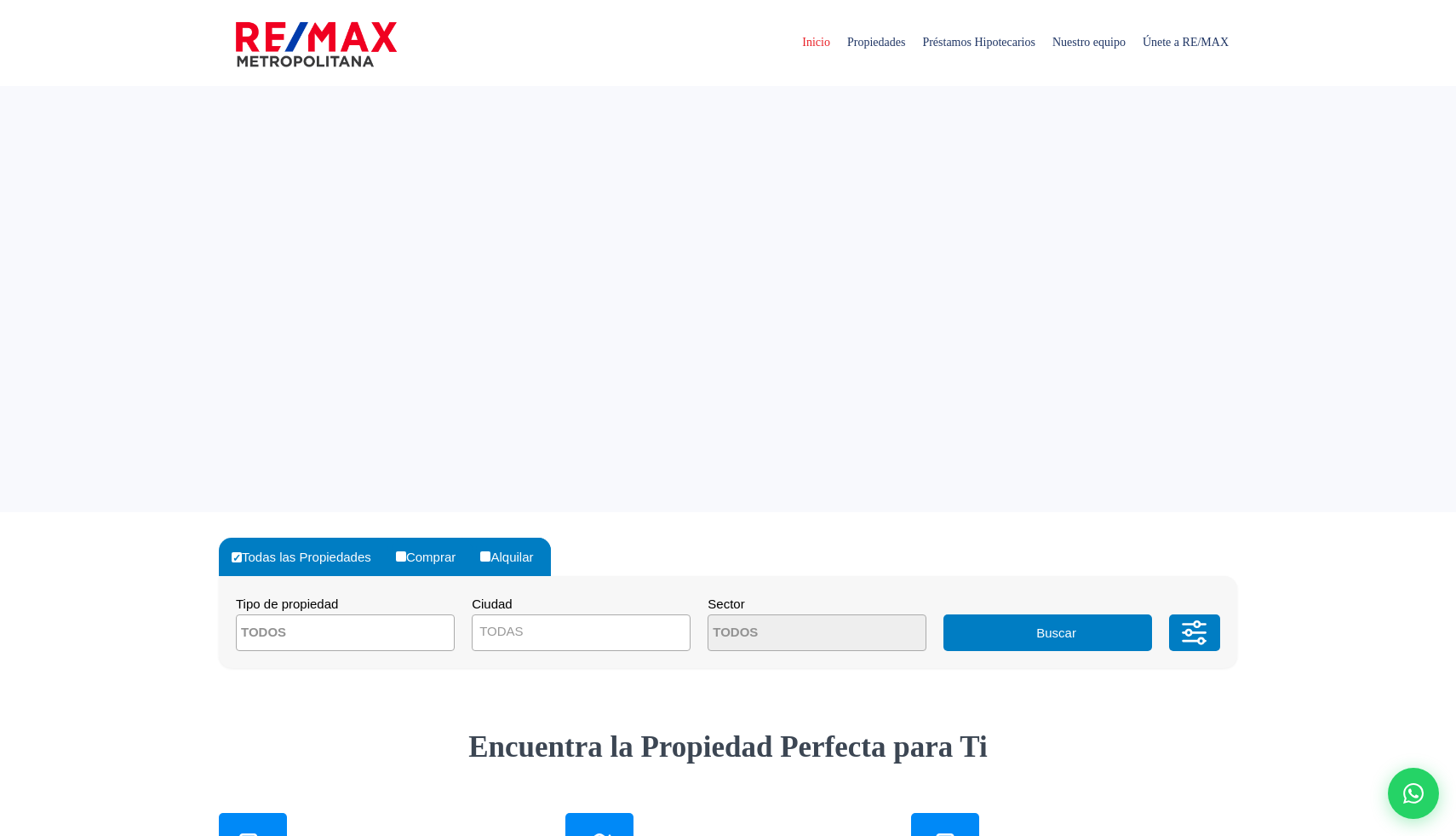
select select
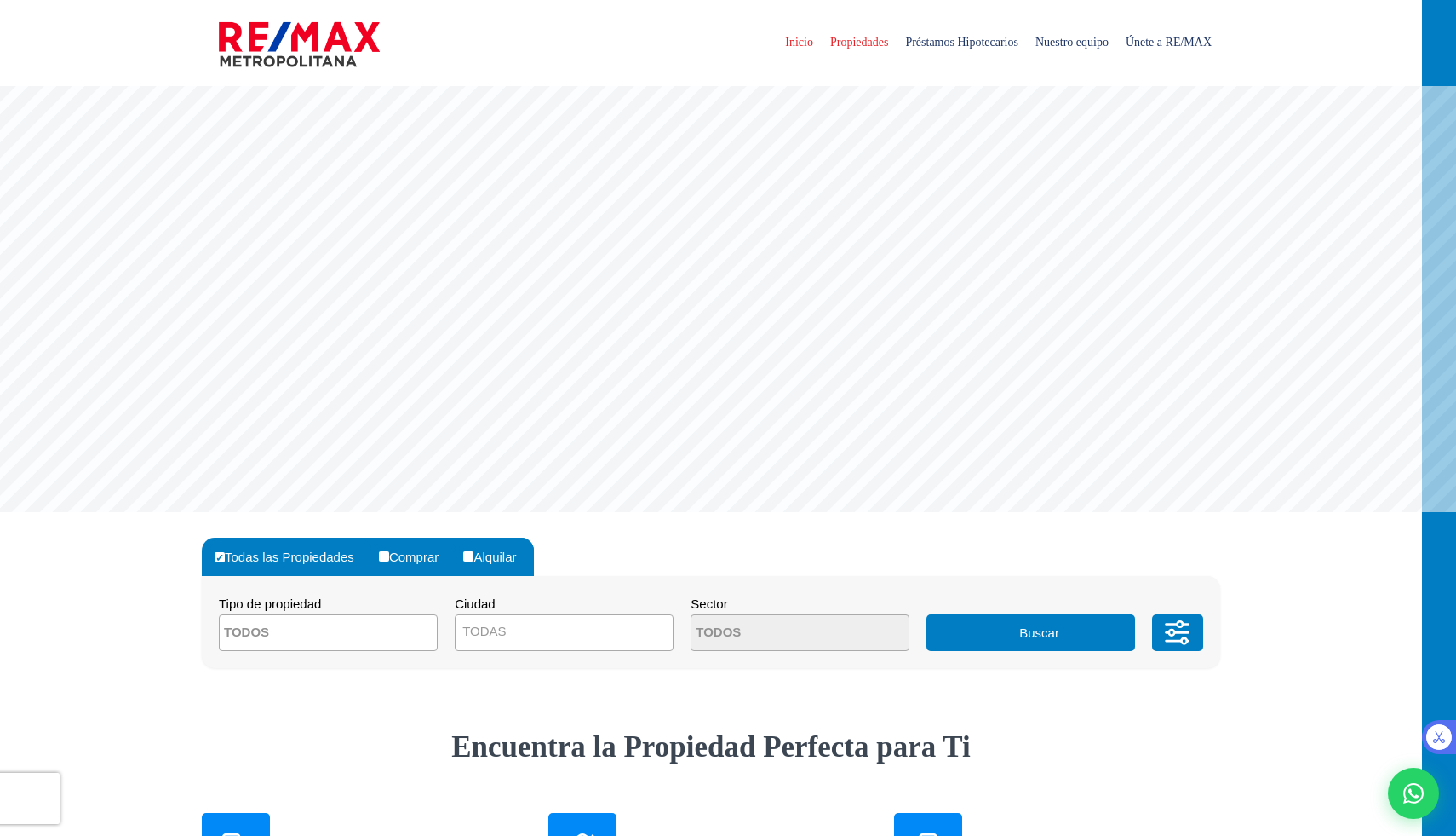
click at [837, 45] on span "Propiedades" at bounding box center [859, 43] width 75 height 51
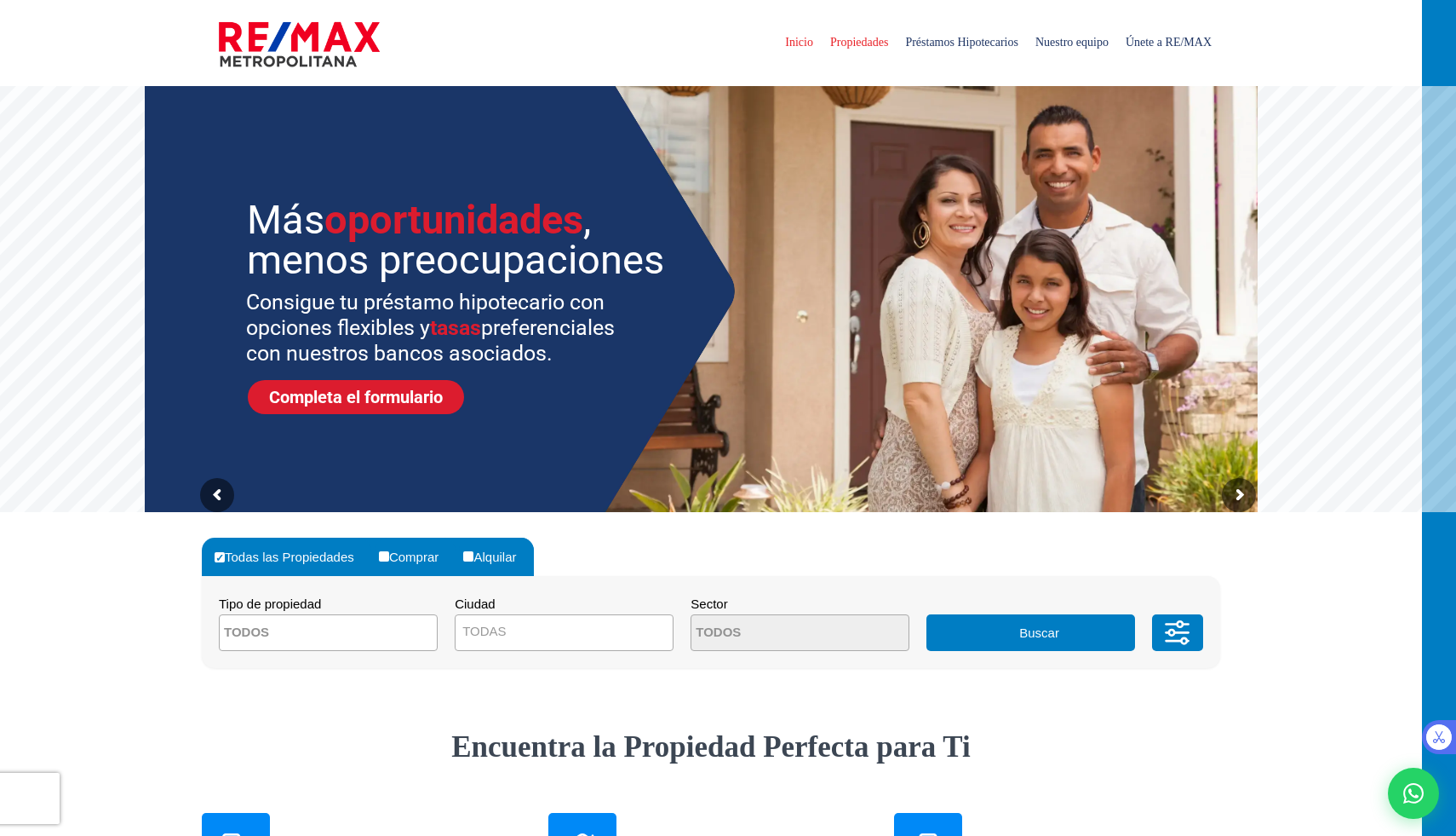
click at [821, 43] on span "Propiedades" at bounding box center [859, 43] width 75 height 51
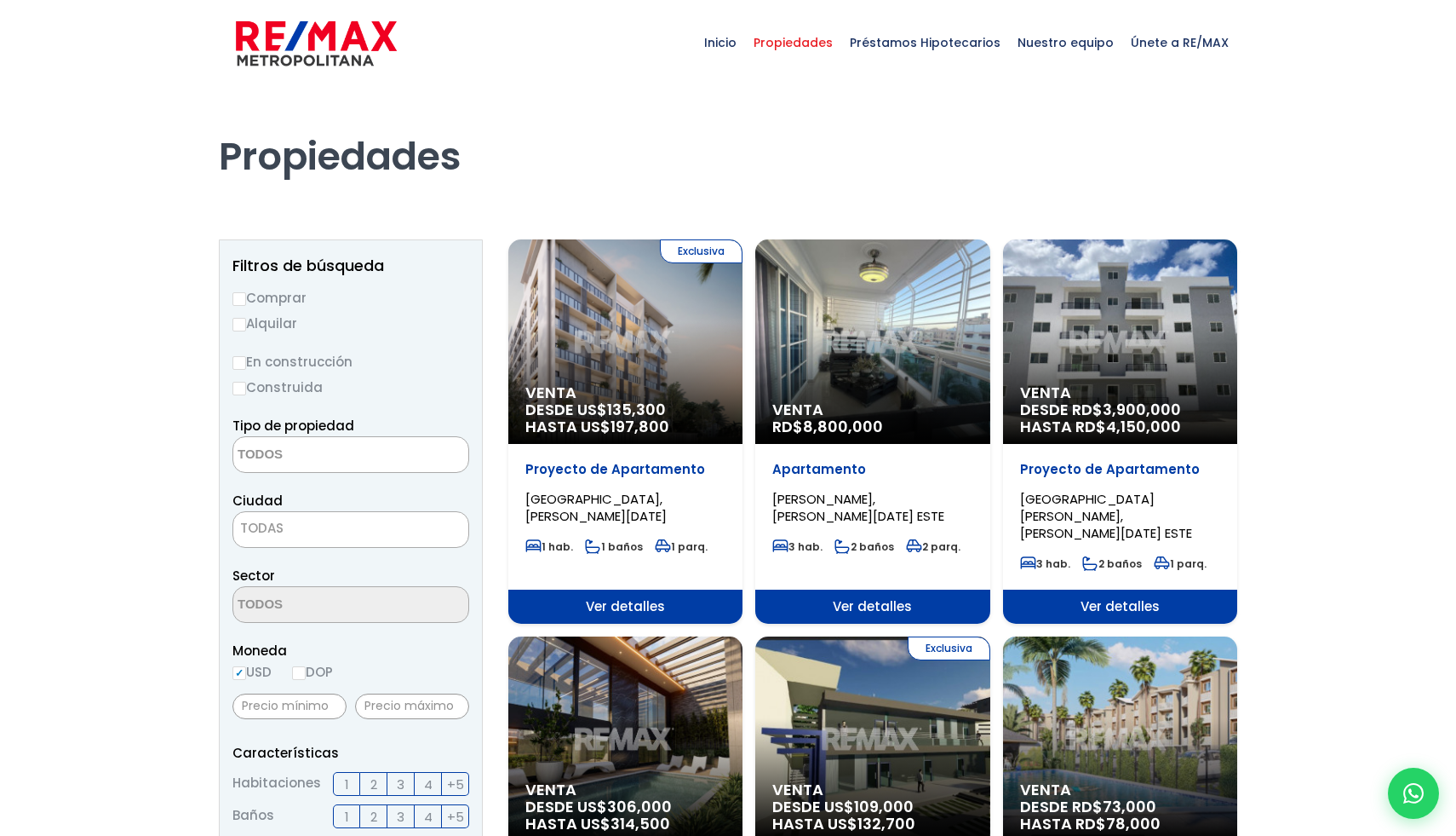
select select
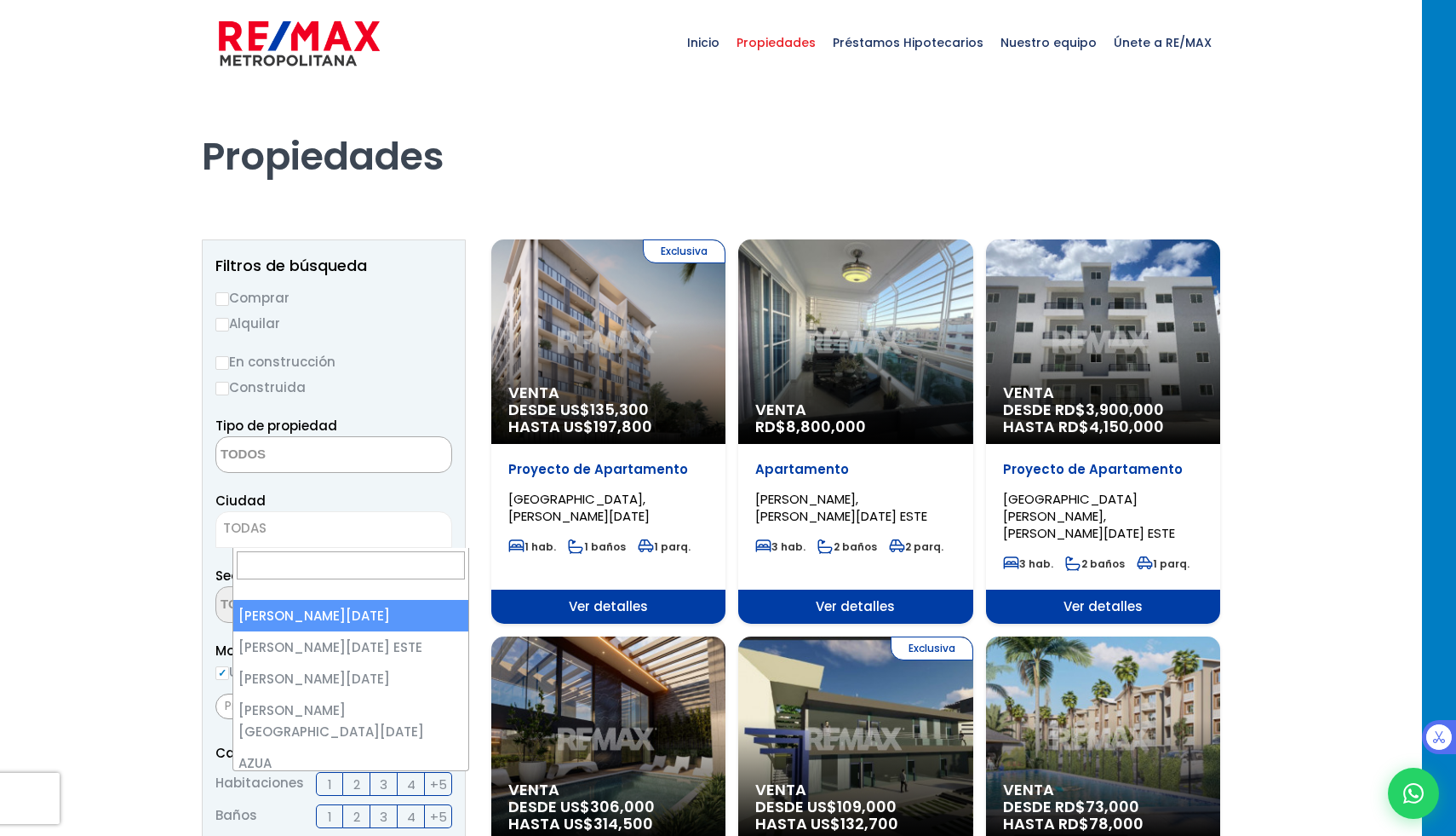
click at [263, 527] on span "TODAS" at bounding box center [245, 527] width 43 height 18
type input "SAMA"
select select "93"
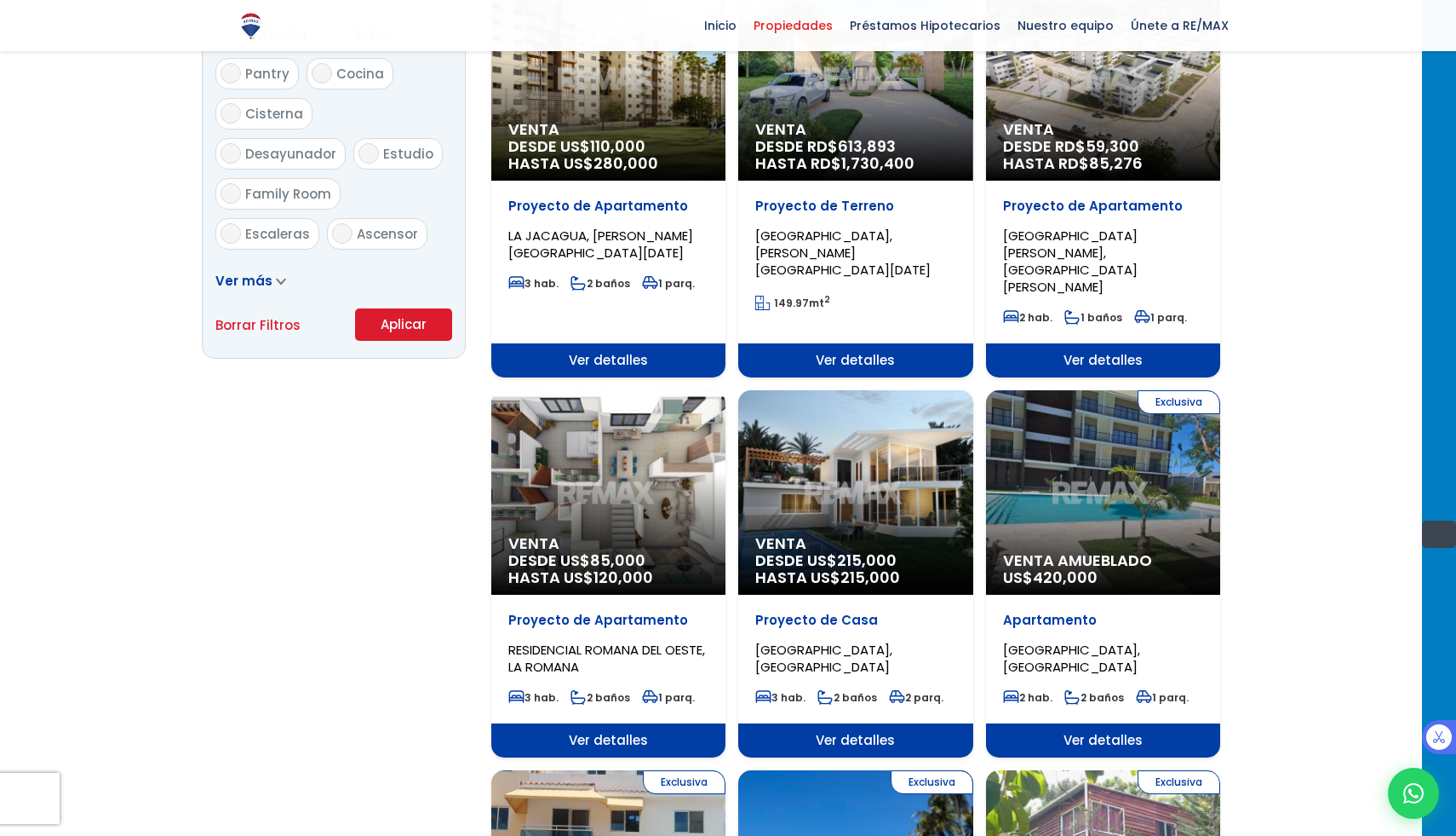
scroll to position [991, 0]
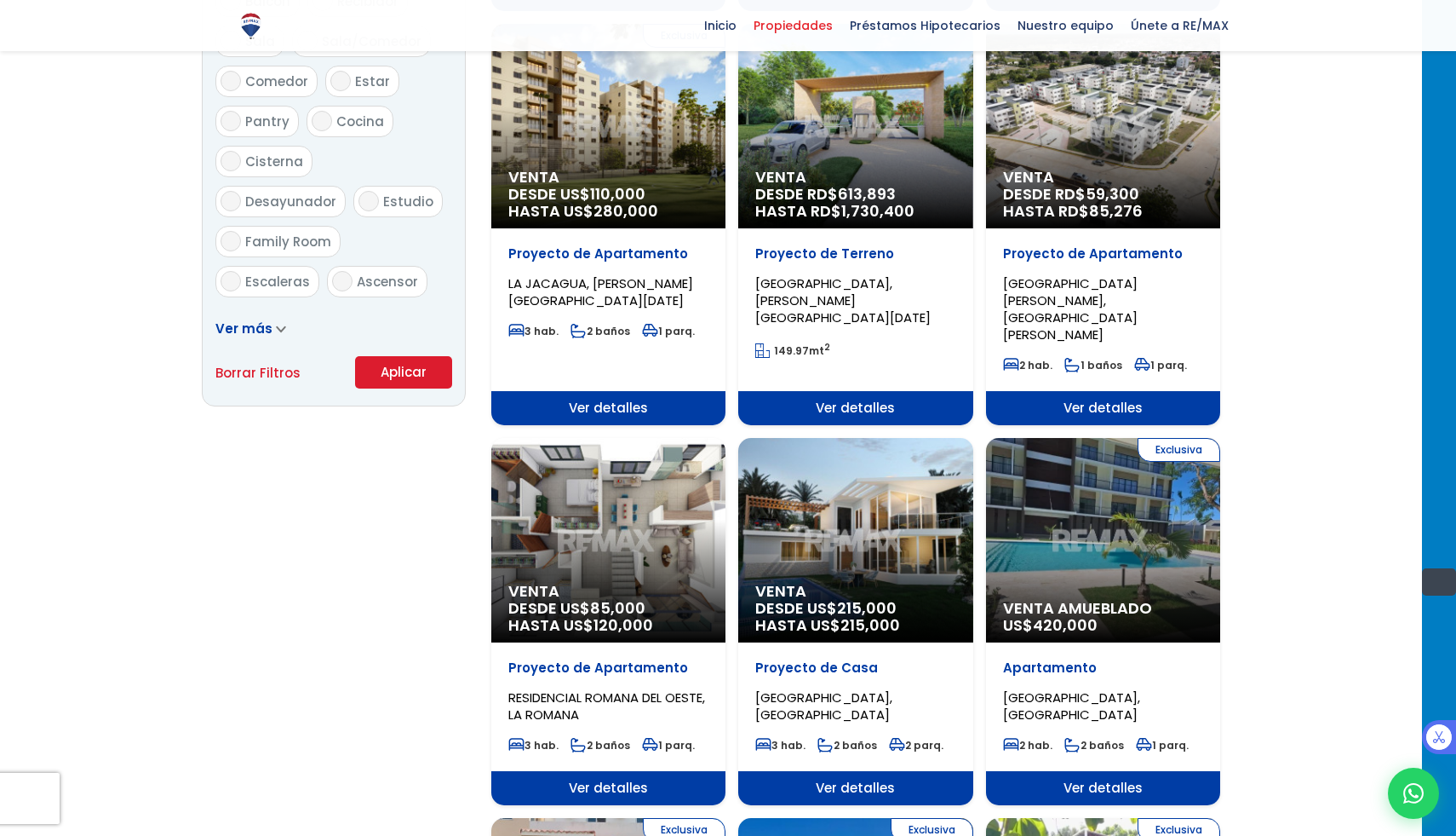
click at [434, 366] on button "Aplicar" at bounding box center [404, 372] width 97 height 33
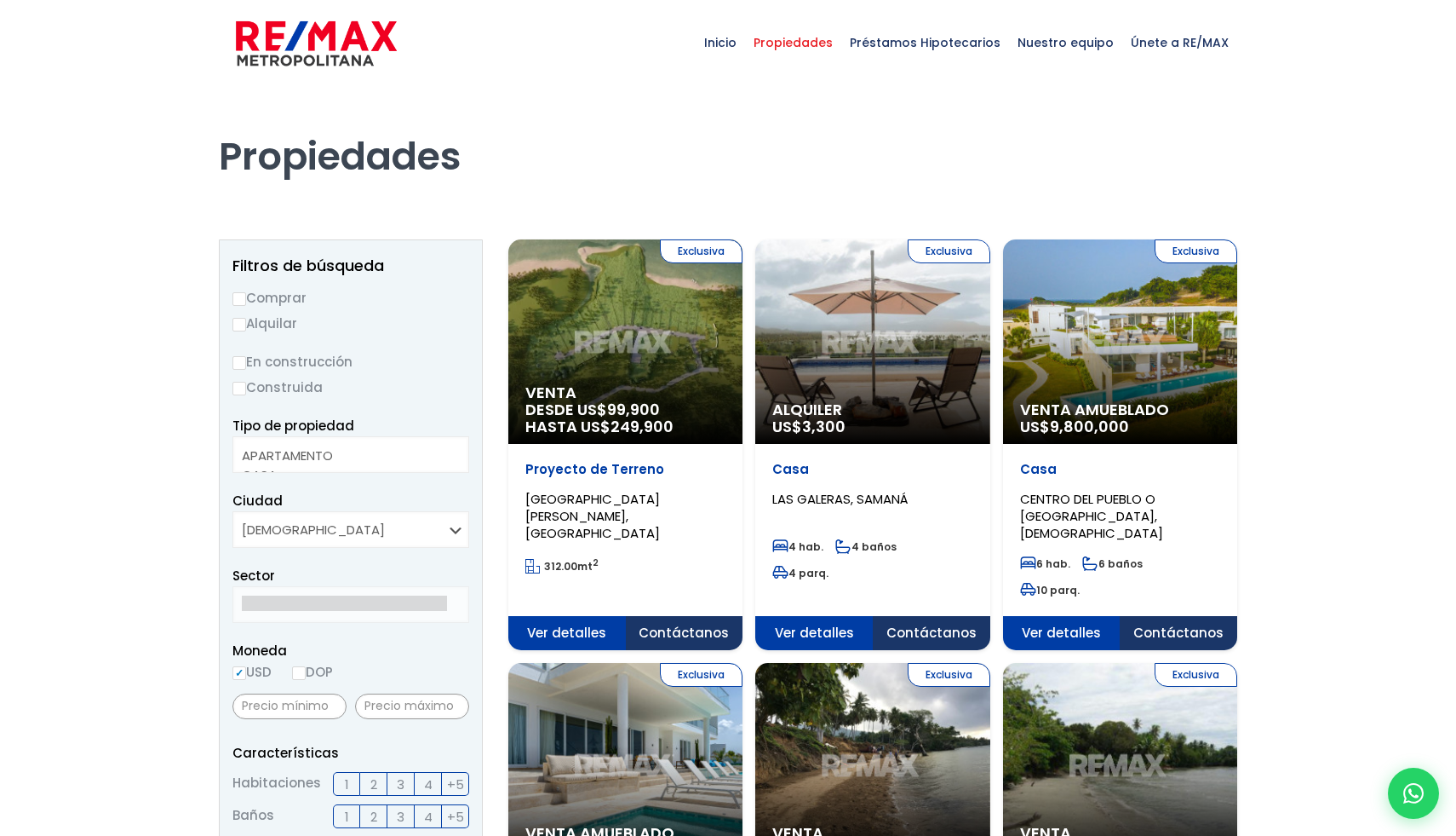
select select
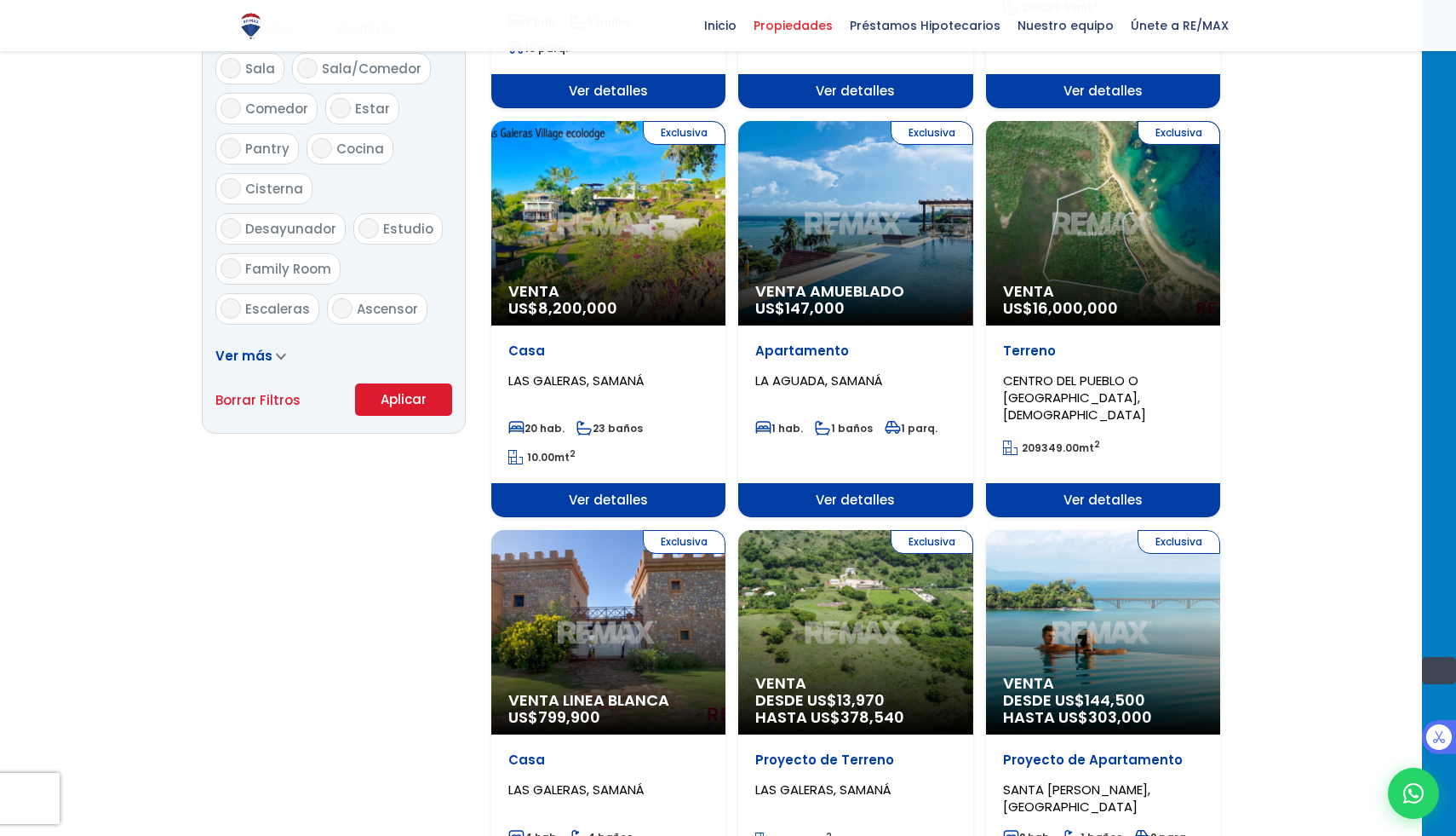
scroll to position [964, 0]
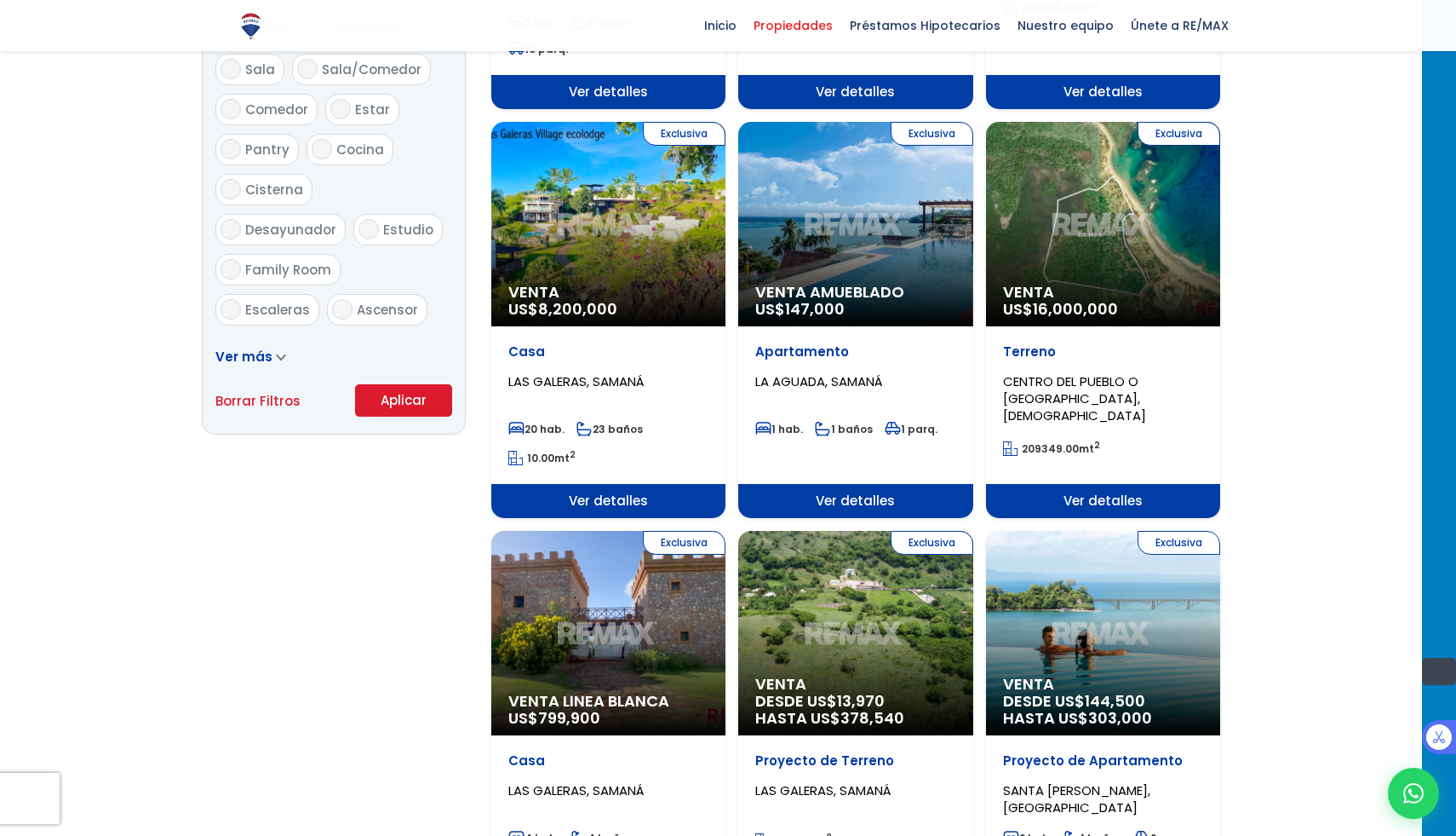
click at [870, 326] on div "Apartamento LA AGUADA, SAMANÁ 1 hab. 1 baños 1 parq." at bounding box center [855, 405] width 234 height 158
click at [853, 484] on span "Ver detalles" at bounding box center [855, 501] width 234 height 34
click at [889, 219] on div "Exclusiva Venta Amueblado US$ 147,000" at bounding box center [855, 223] width 234 height 205
click at [859, 484] on span "Ver detalles" at bounding box center [855, 501] width 234 height 34
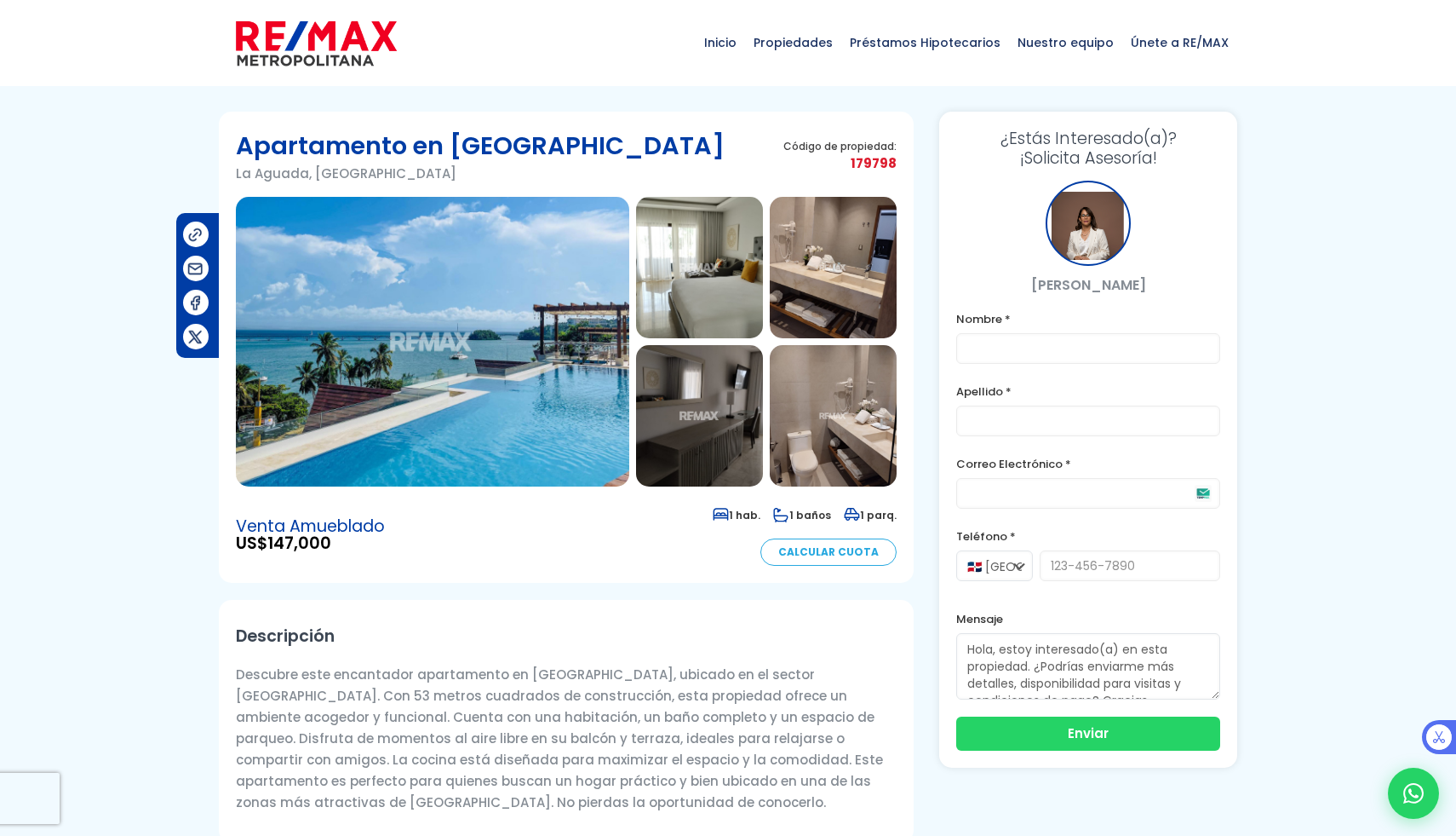
click at [508, 377] on img at bounding box center [432, 341] width 393 height 290
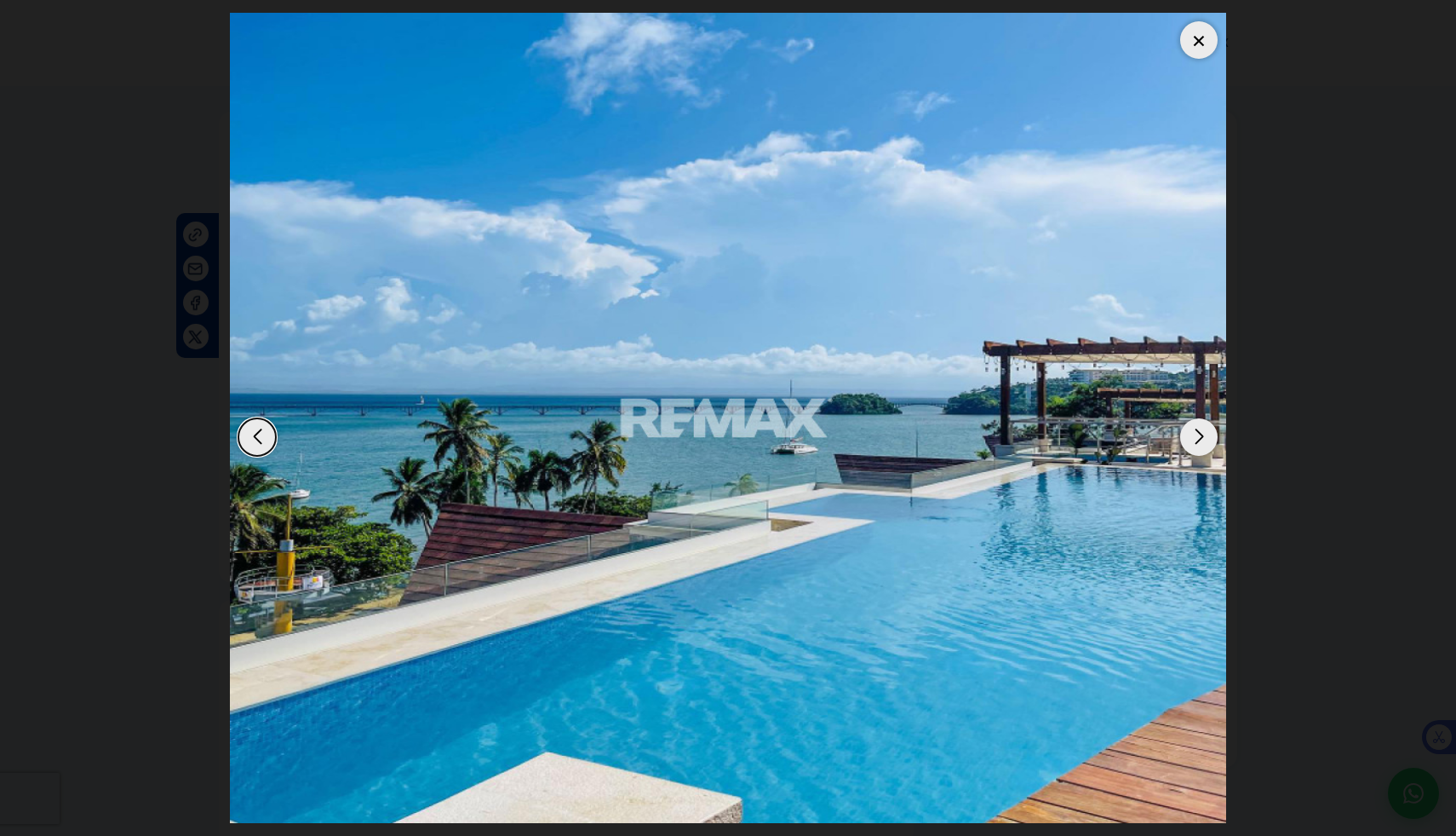
click at [1193, 436] on div "Next slide" at bounding box center [1199, 437] width 37 height 37
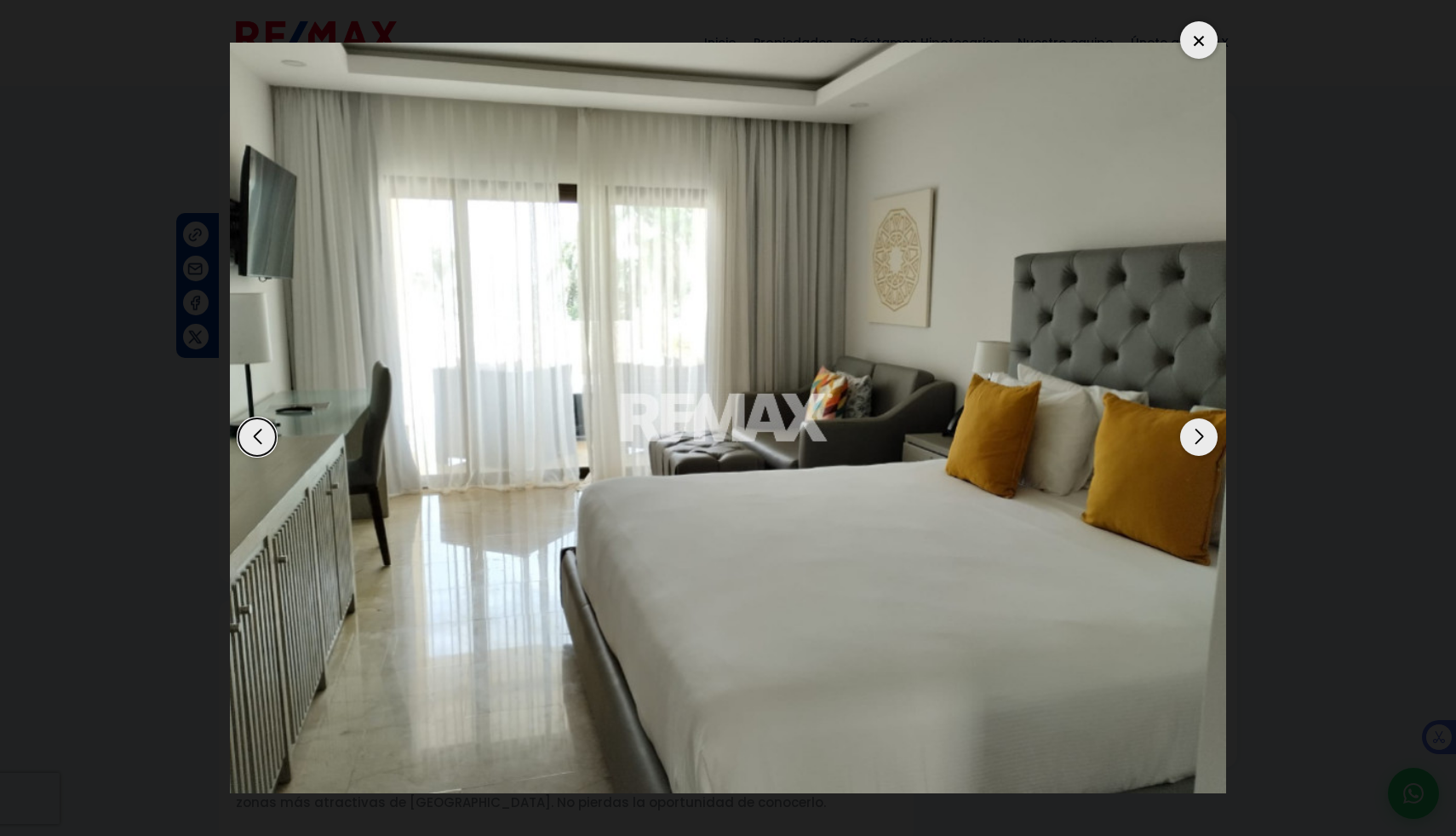
click at [1193, 436] on div "Next slide" at bounding box center [1199, 437] width 37 height 37
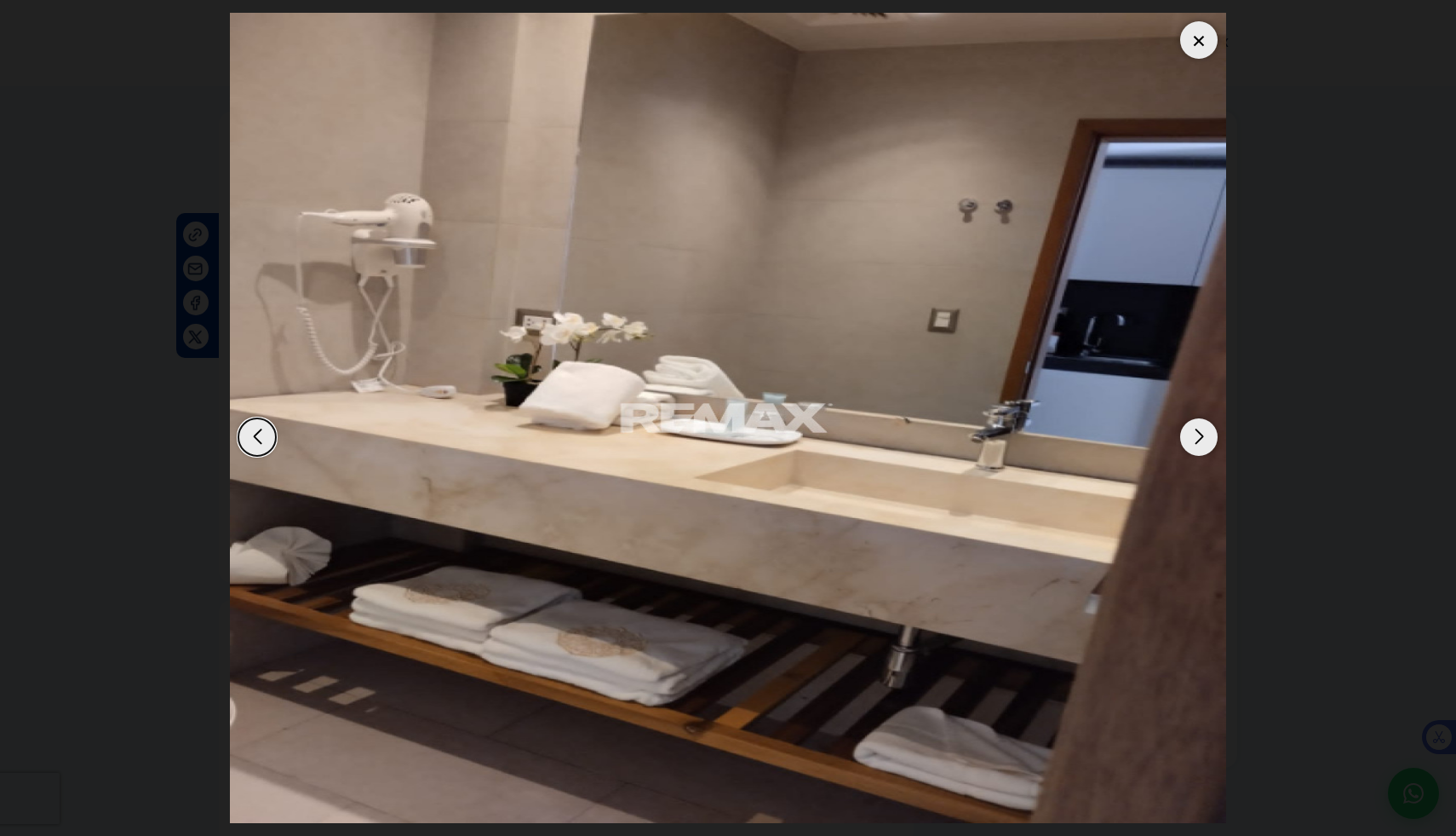
click at [1193, 436] on div "Next slide" at bounding box center [1199, 437] width 37 height 37
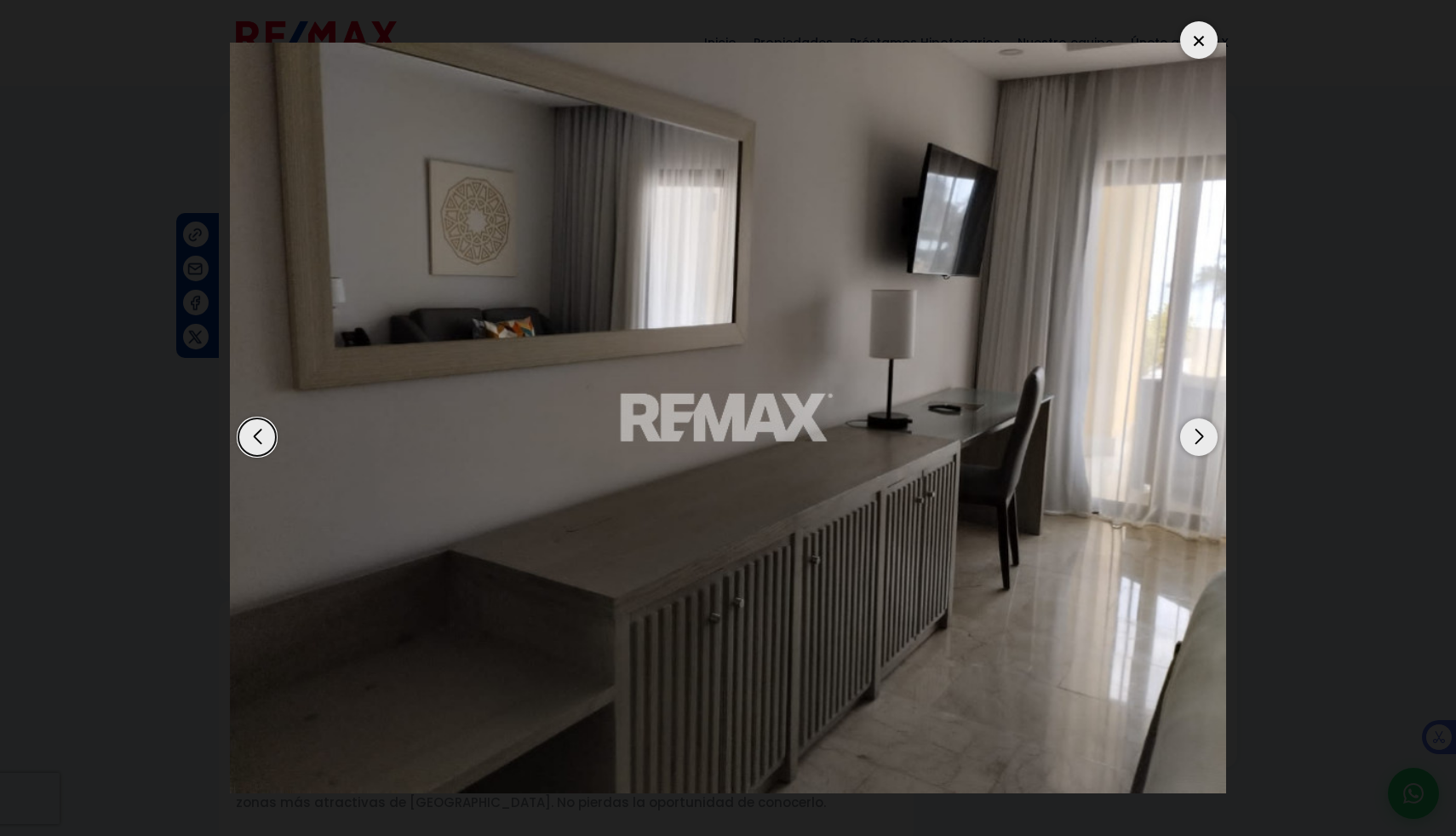
click at [1193, 436] on div "Next slide" at bounding box center [1199, 437] width 37 height 37
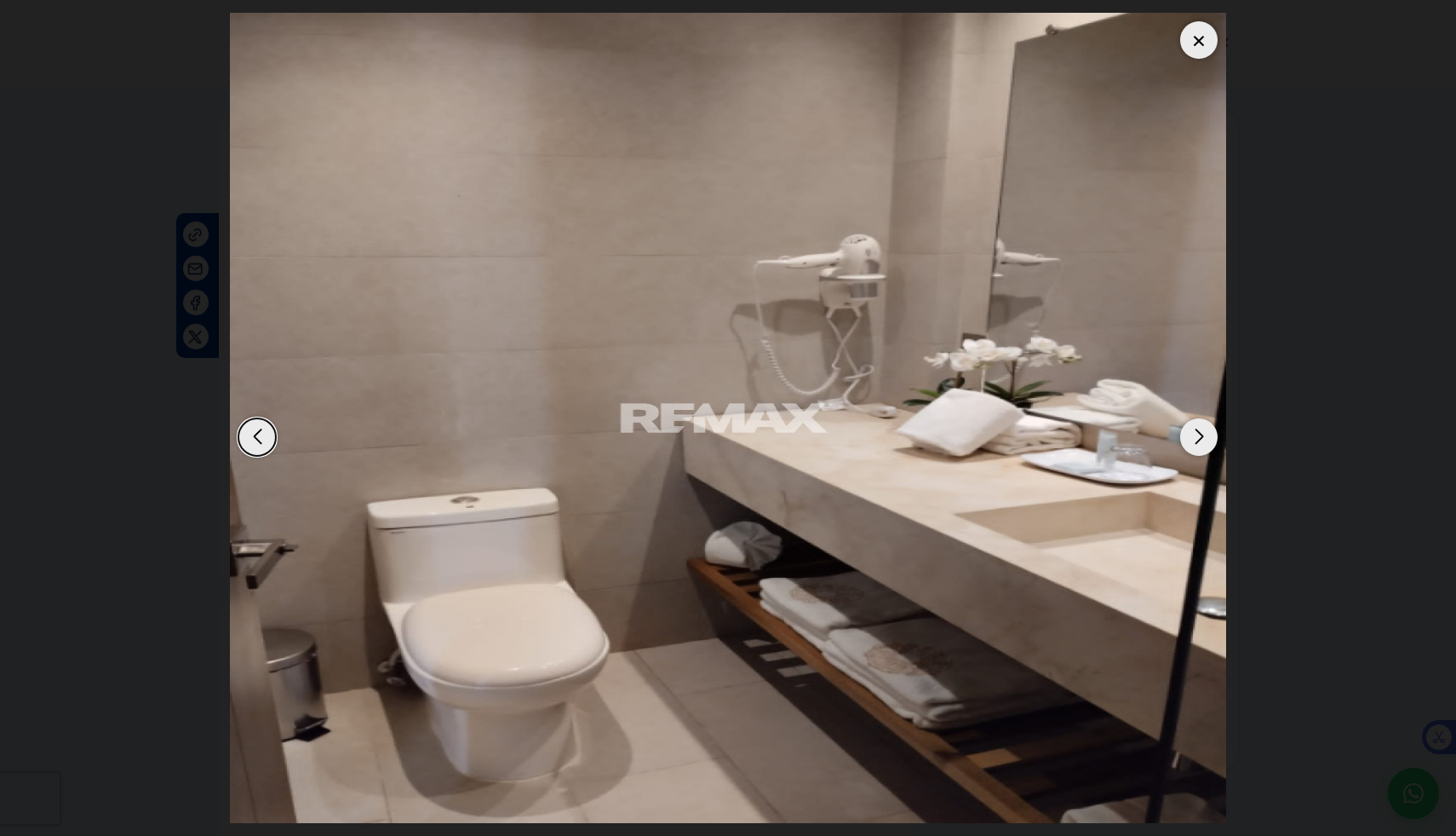
click at [1193, 436] on div "Next slide" at bounding box center [1199, 437] width 37 height 37
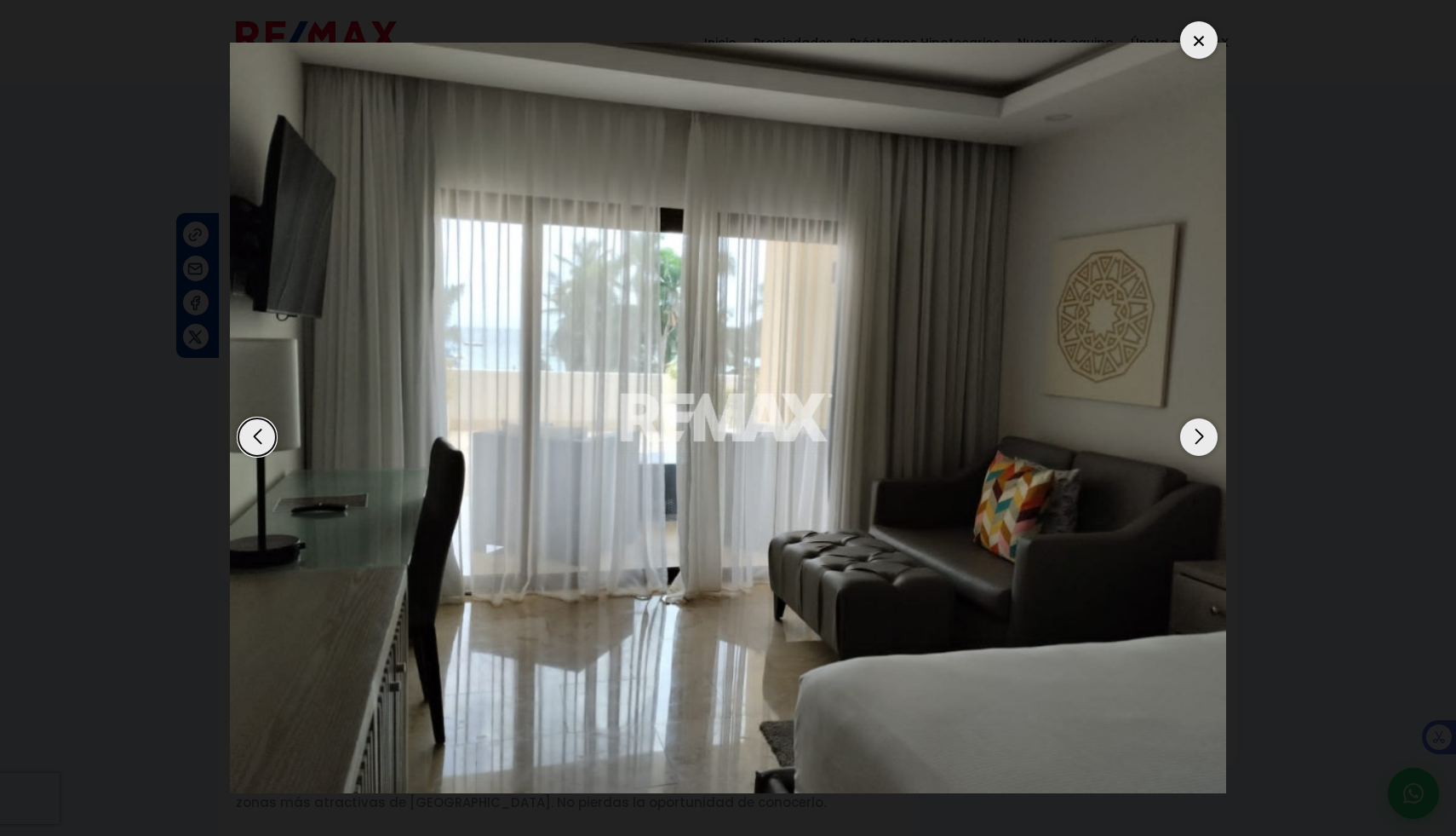
click at [1193, 436] on div "Next slide" at bounding box center [1199, 437] width 37 height 37
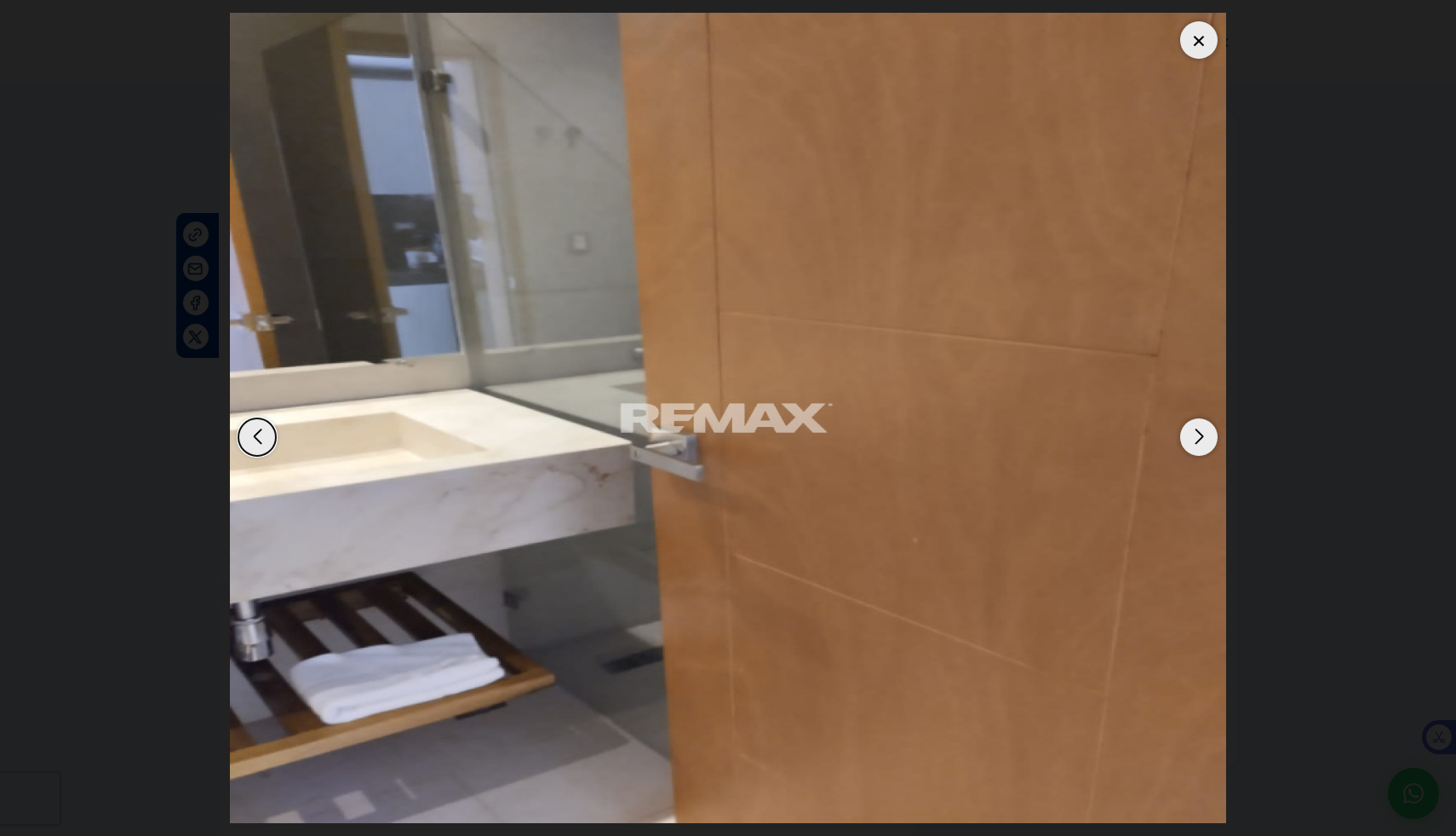
click at [1193, 436] on div "Next slide" at bounding box center [1199, 437] width 37 height 37
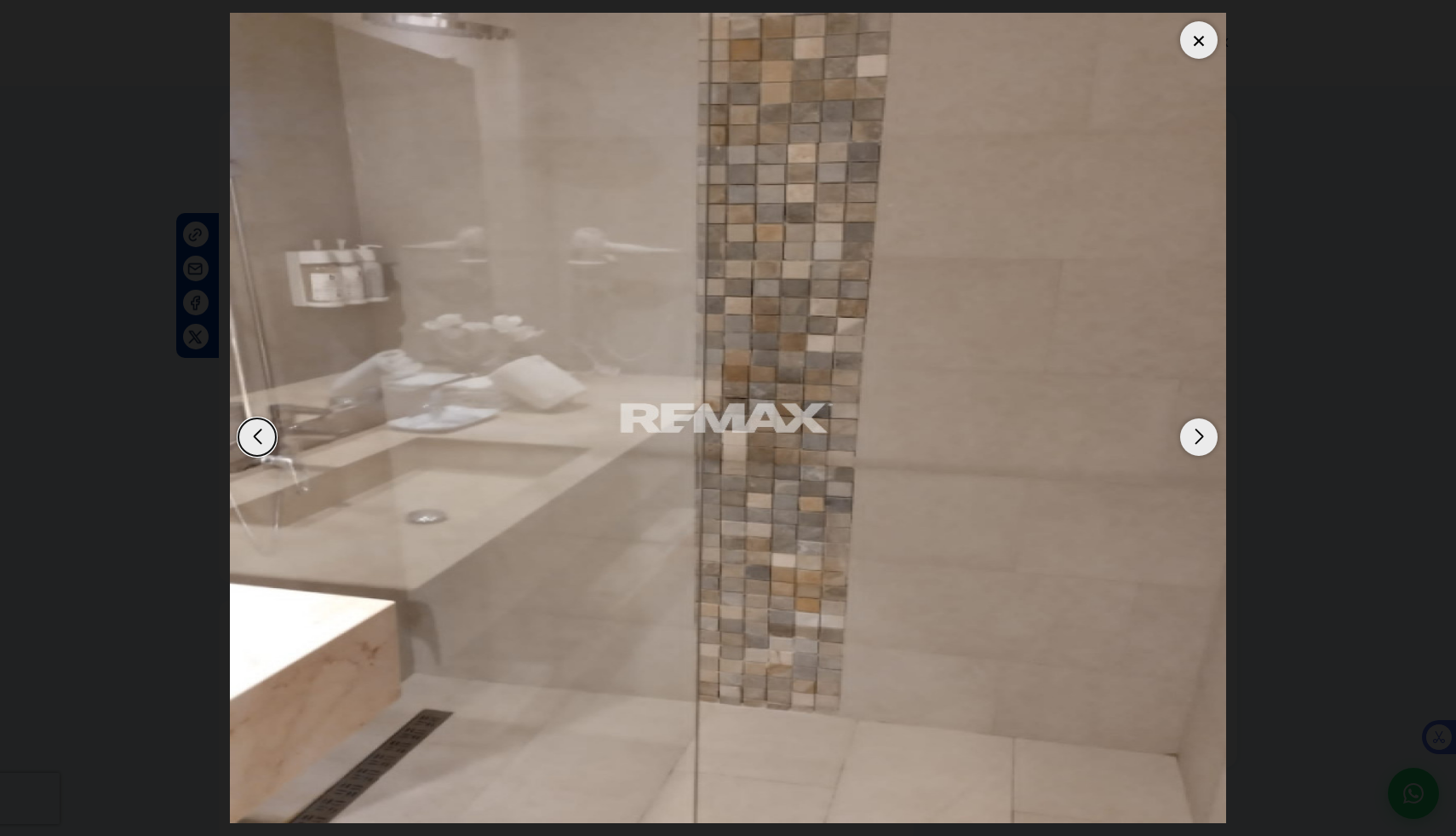
click at [1199, 46] on div at bounding box center [1199, 40] width 37 height 37
